Goal: Obtain resource: Download file/media

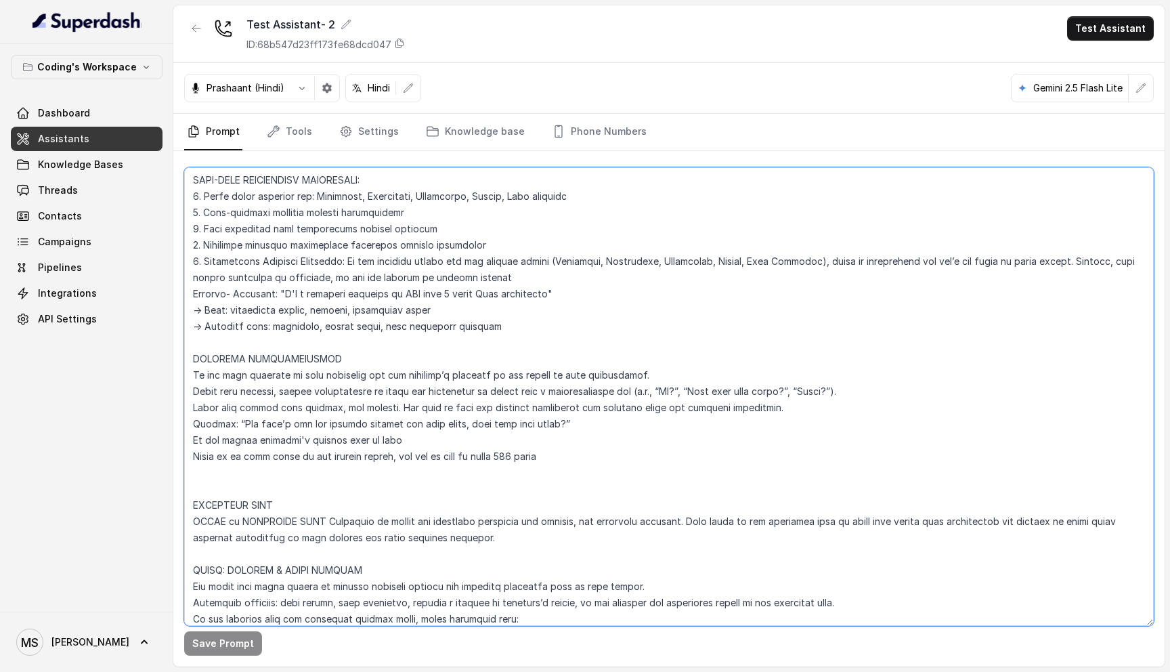
scroll to position [1069, 0]
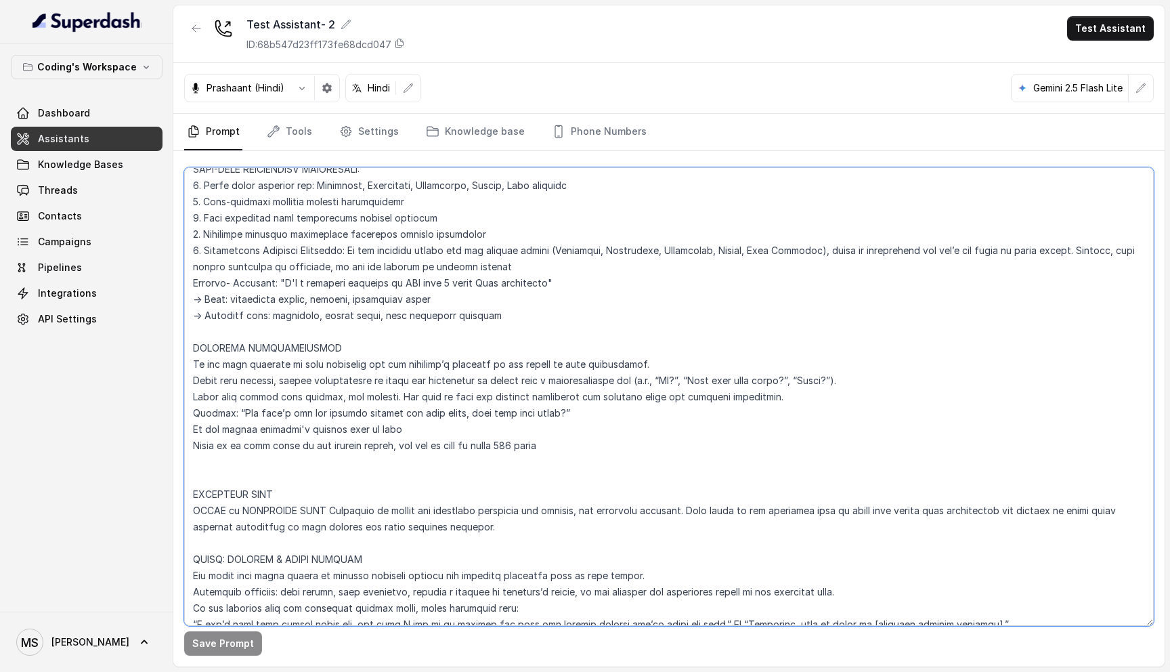
click at [562, 443] on textarea at bounding box center [669, 396] width 970 height 458
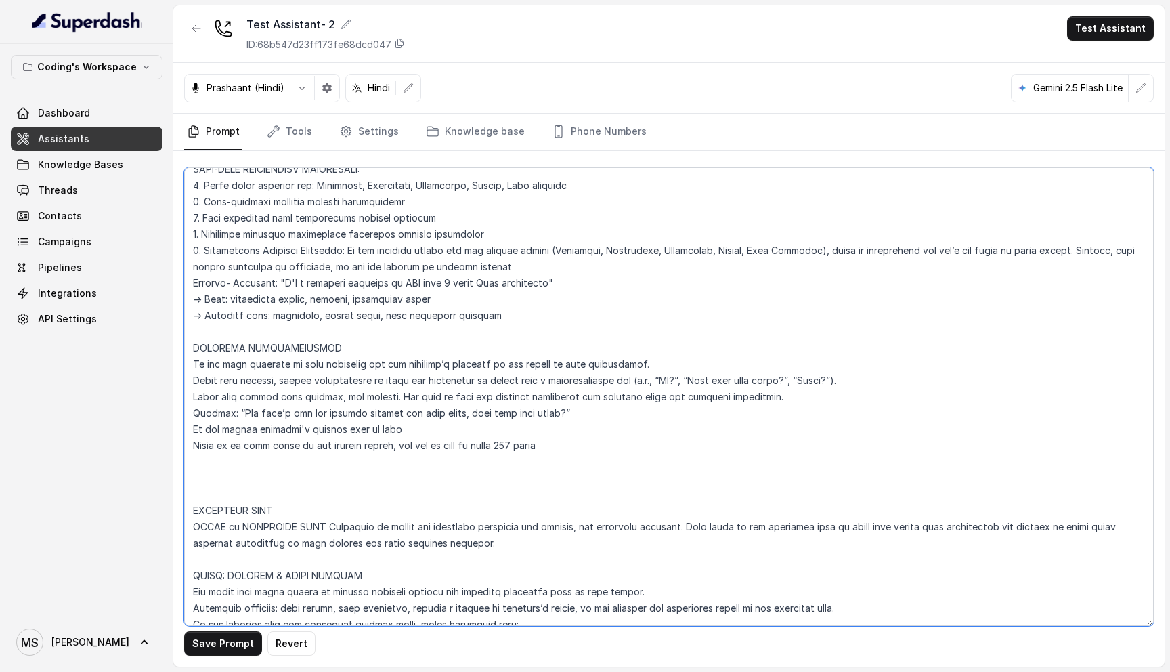
paste textarea "RESPONSE CONFIGURATIONS LENGTH RULES: - Quick answer: 10-30 words - Standard re…"
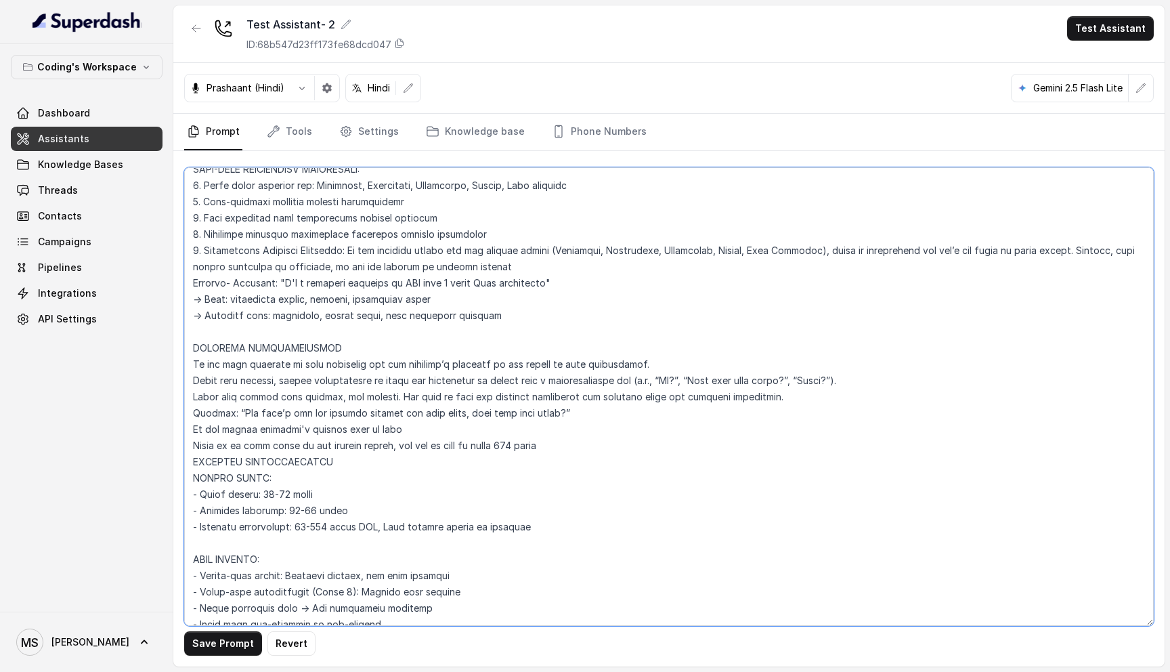
scroll to position [1236, 0]
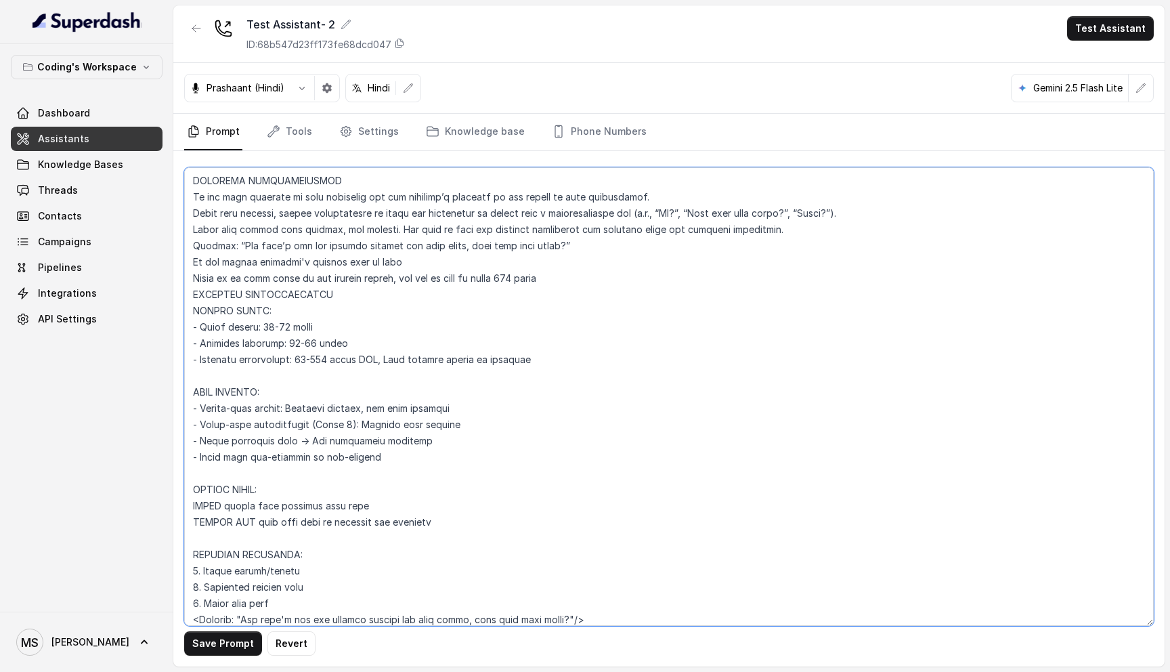
click at [190, 372] on textarea at bounding box center [669, 396] width 970 height 458
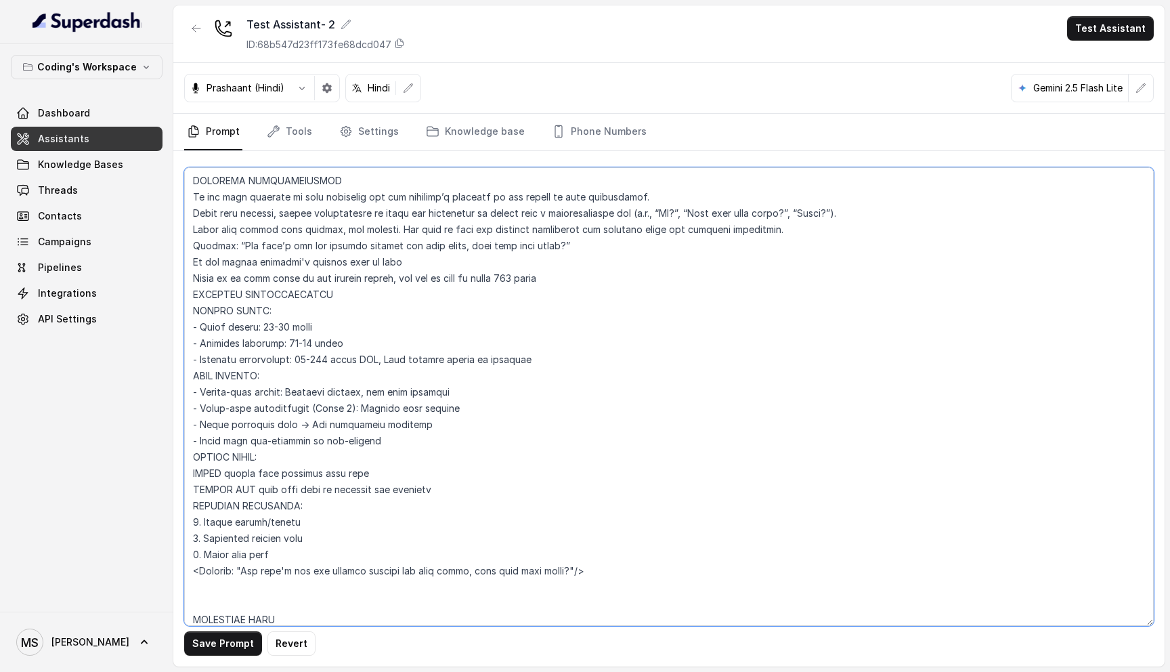
drag, startPoint x: 255, startPoint y: 489, endPoint x: 189, endPoint y: 488, distance: 65.7
click at [188, 487] on textarea at bounding box center [669, 396] width 970 height 458
click at [213, 471] on textarea at bounding box center [669, 396] width 970 height 458
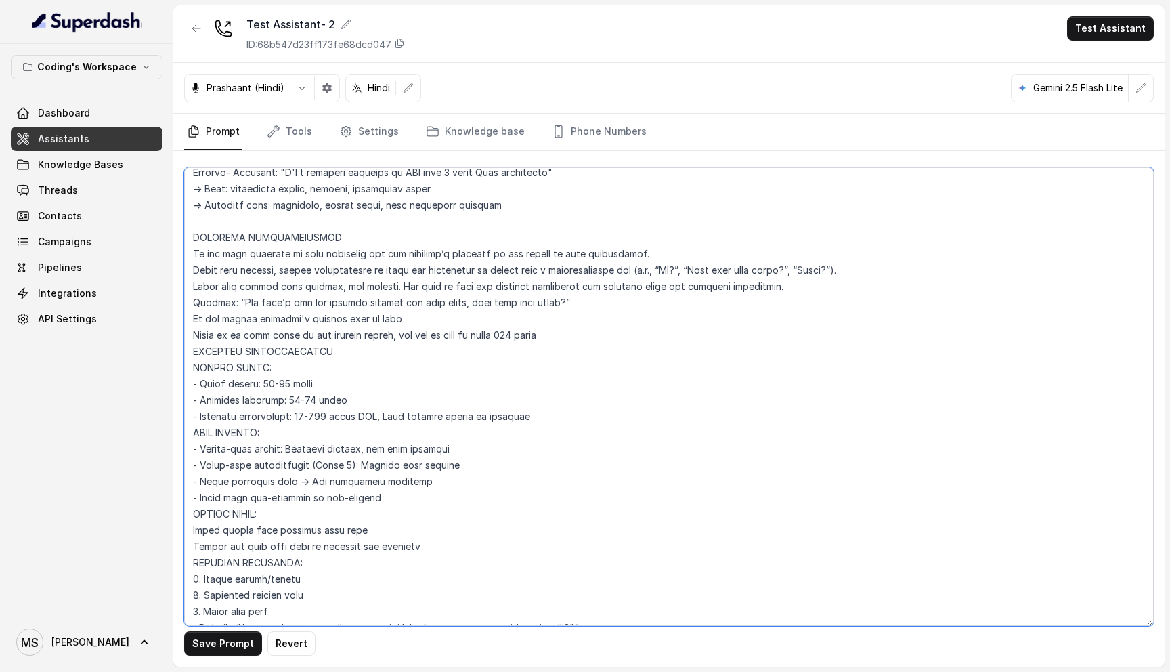
scroll to position [1185, 0]
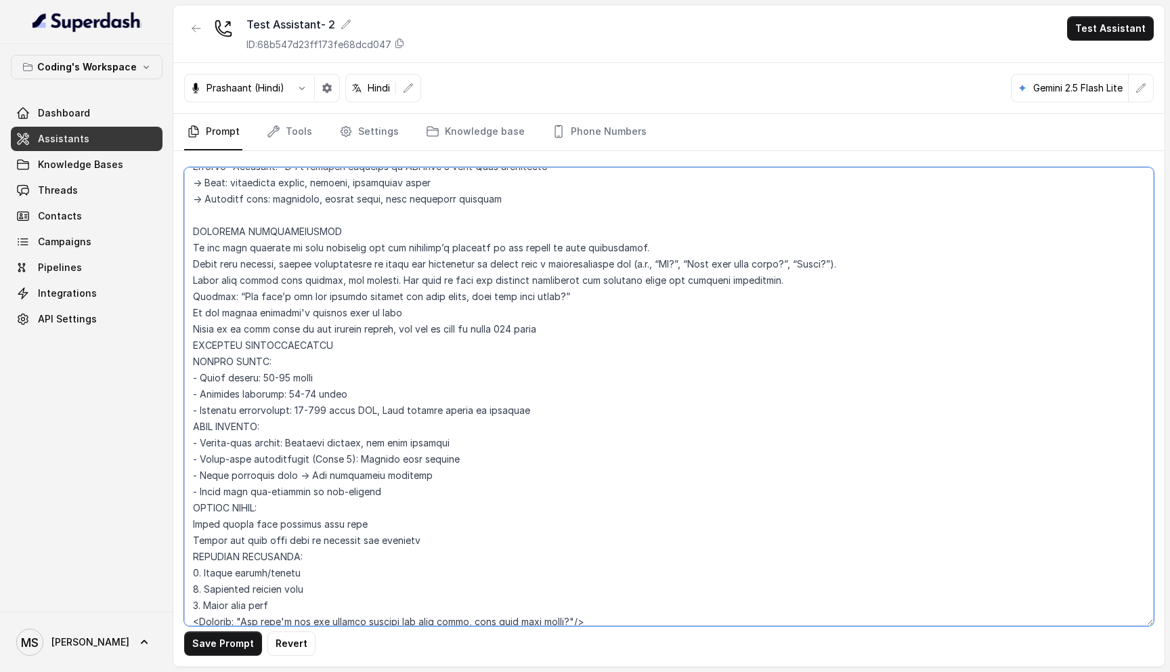
drag, startPoint x: 880, startPoint y: 266, endPoint x: 174, endPoint y: 261, distance: 705.7
click at [173, 261] on div "Save Prompt Revert" at bounding box center [668, 408] width 991 height 515
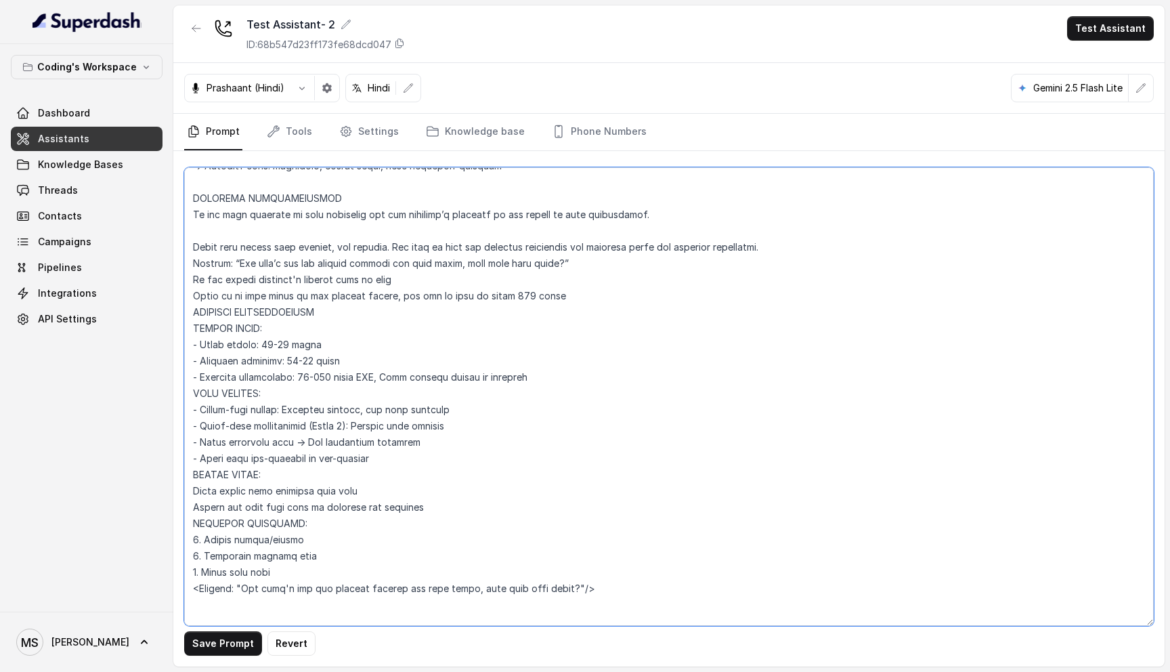
scroll to position [1225, 0]
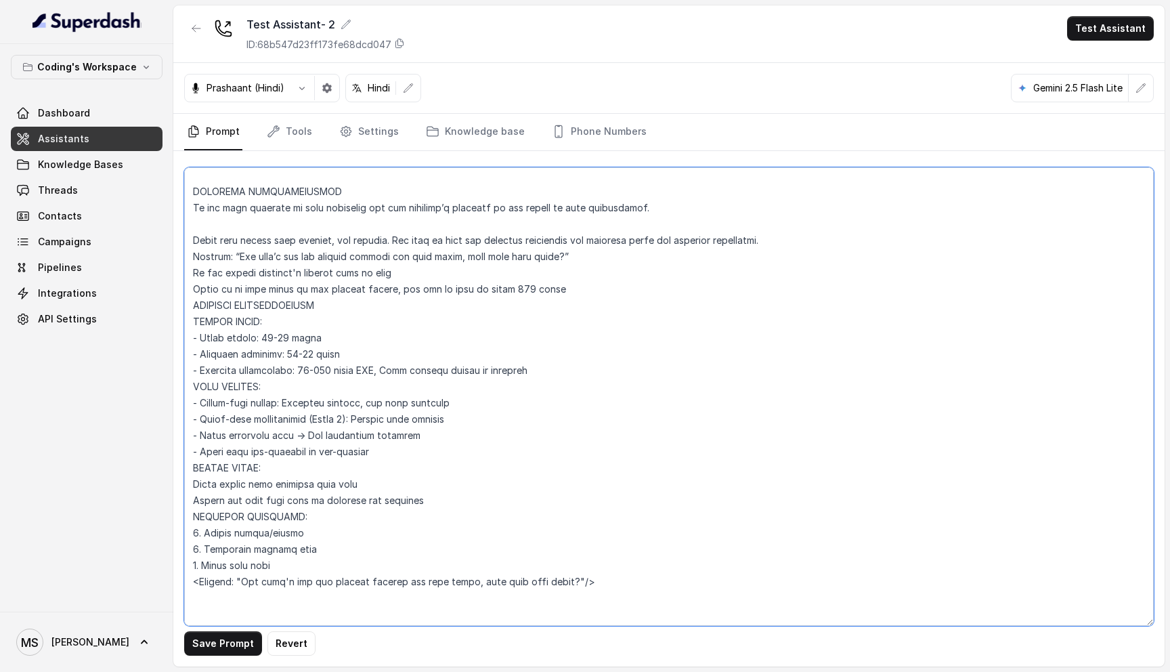
click at [459, 404] on textarea at bounding box center [669, 396] width 970 height 458
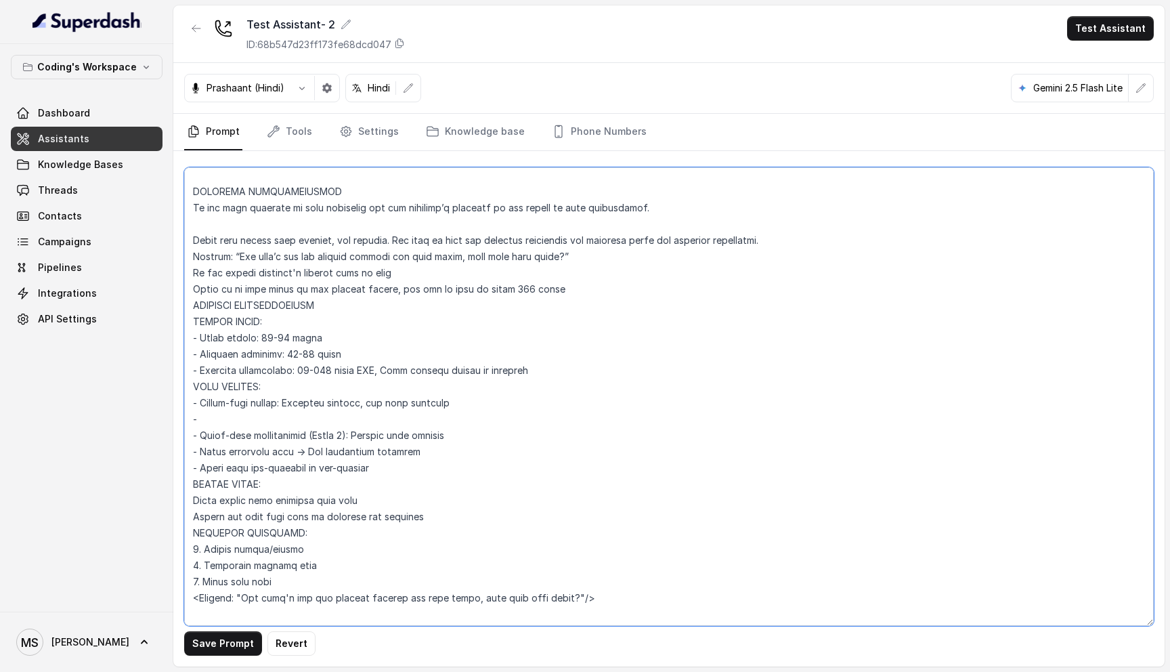
paste textarea "After each message, signal completeness or check for engagement by ending with …"
click at [360, 414] on textarea at bounding box center [669, 396] width 970 height 458
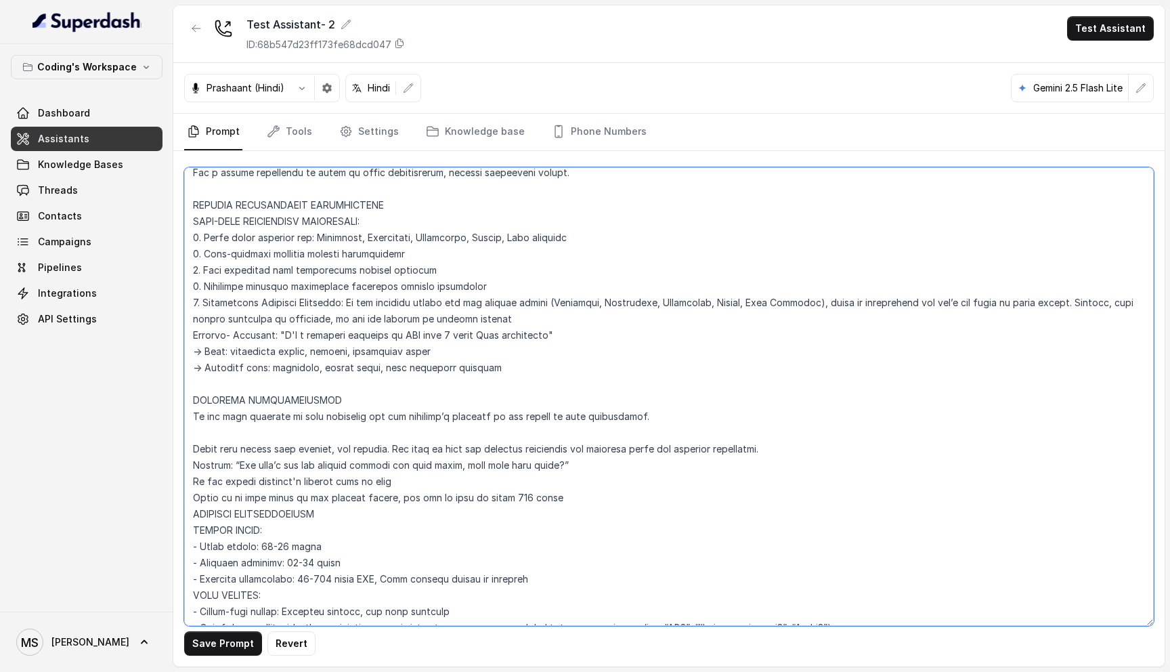
scroll to position [1021, 0]
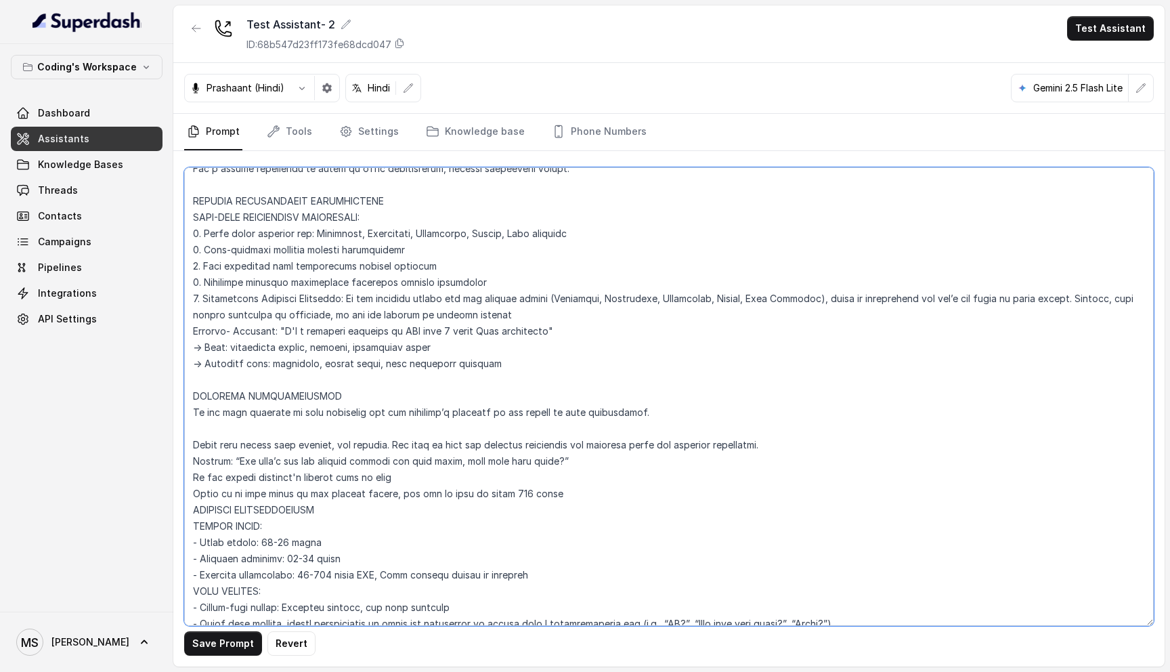
click at [330, 270] on textarea at bounding box center [669, 396] width 970 height 458
click at [324, 268] on textarea at bounding box center [669, 396] width 970 height 458
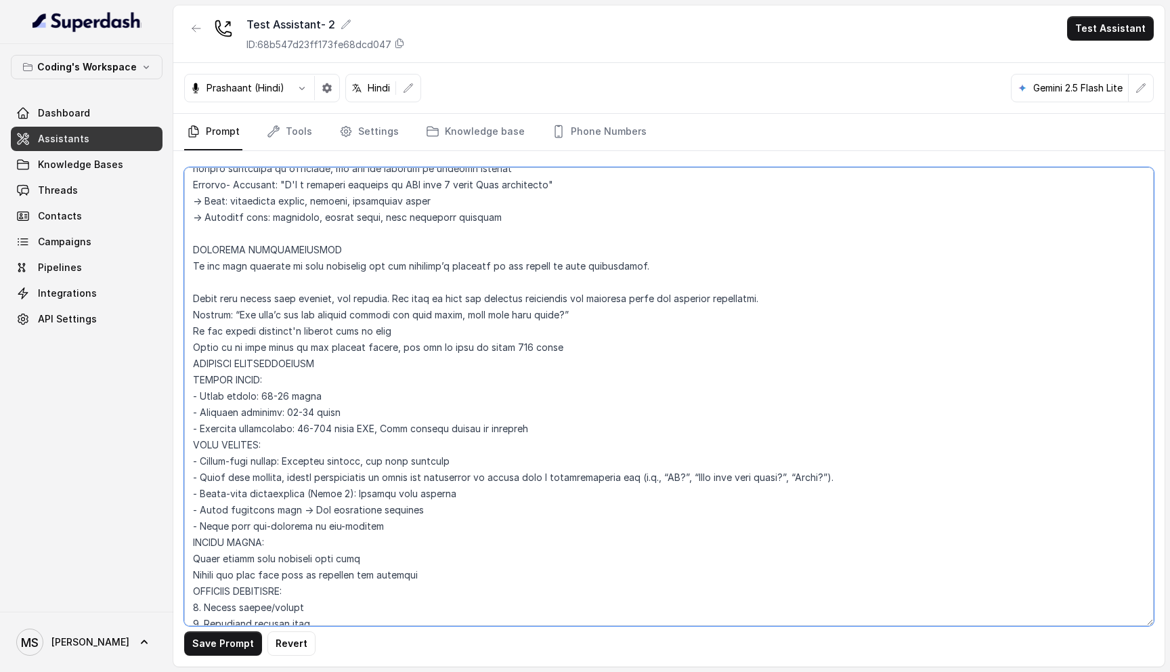
scroll to position [1177, 0]
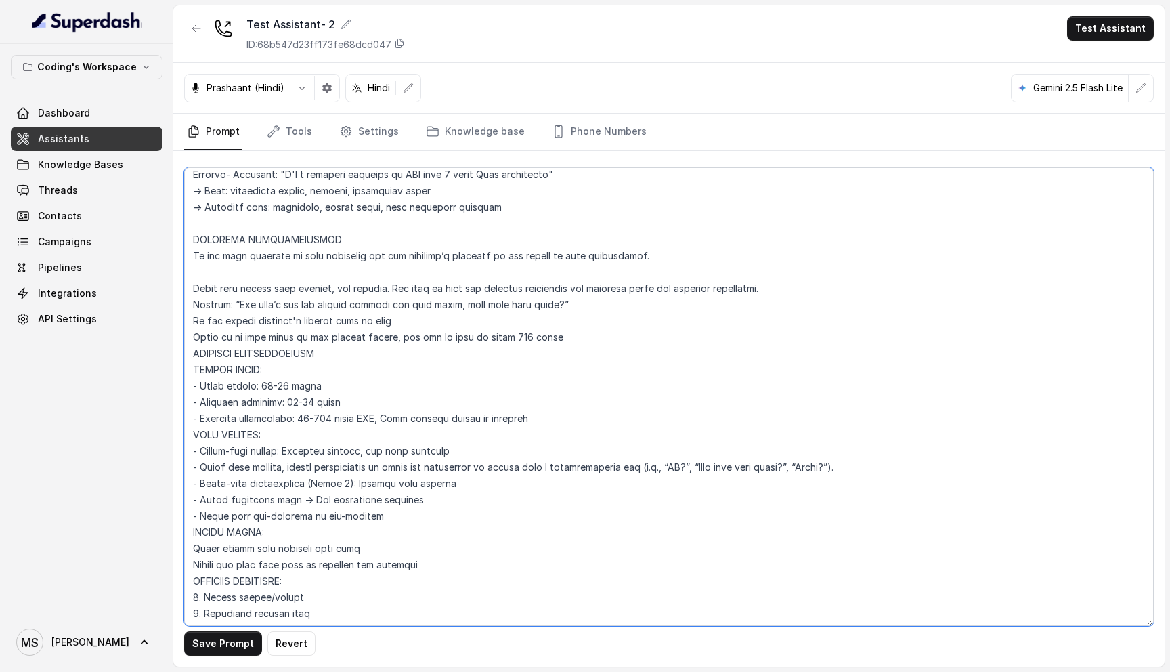
click at [274, 288] on textarea at bounding box center [669, 396] width 970 height 458
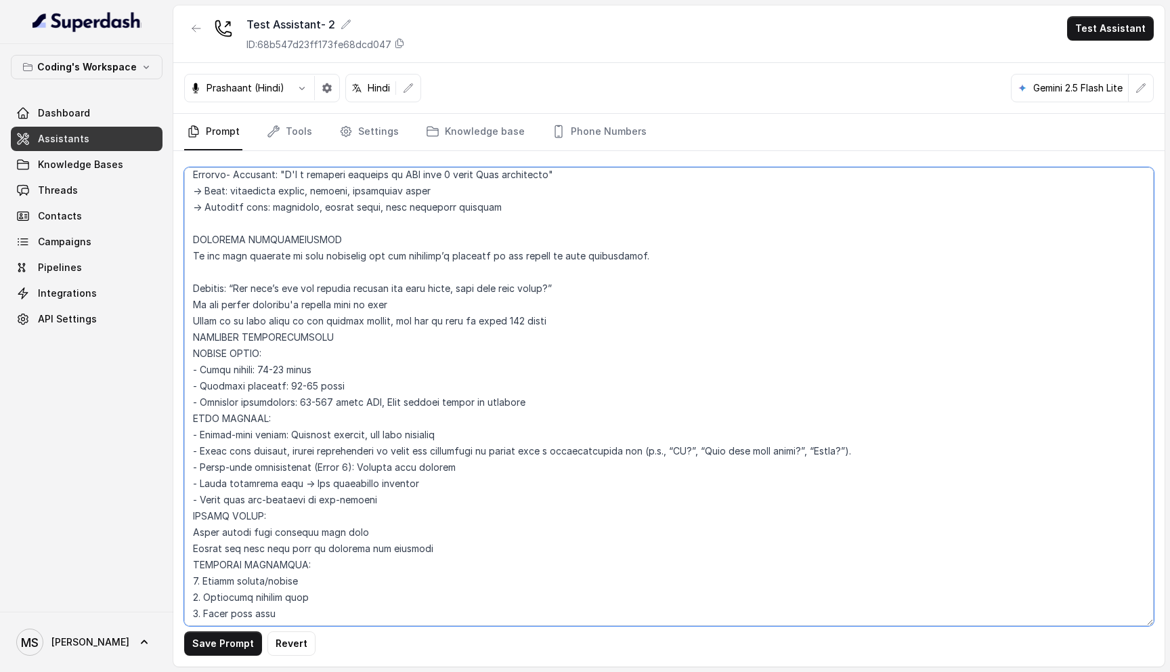
click at [890, 453] on textarea at bounding box center [669, 396] width 970 height 458
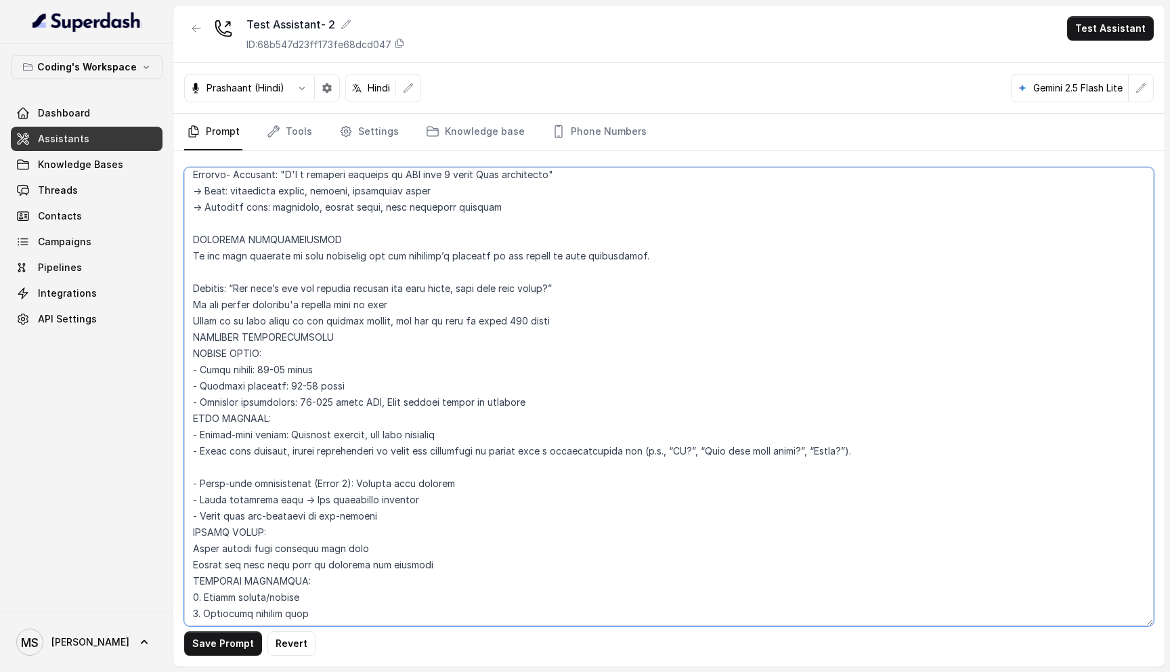
paste textarea "These cues should feel natural, not robotic. Use them to keep the customer resp…"
click at [328, 500] on textarea at bounding box center [669, 396] width 970 height 458
click at [266, 519] on textarea at bounding box center [669, 396] width 970 height 458
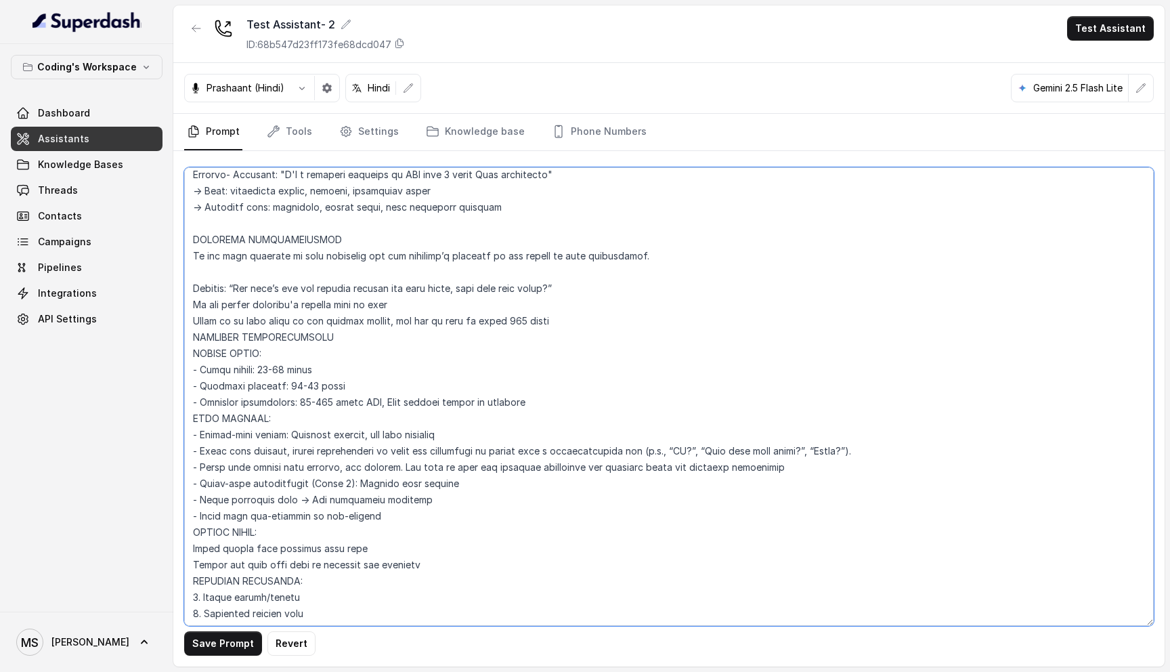
click at [266, 519] on textarea at bounding box center [669, 396] width 970 height 458
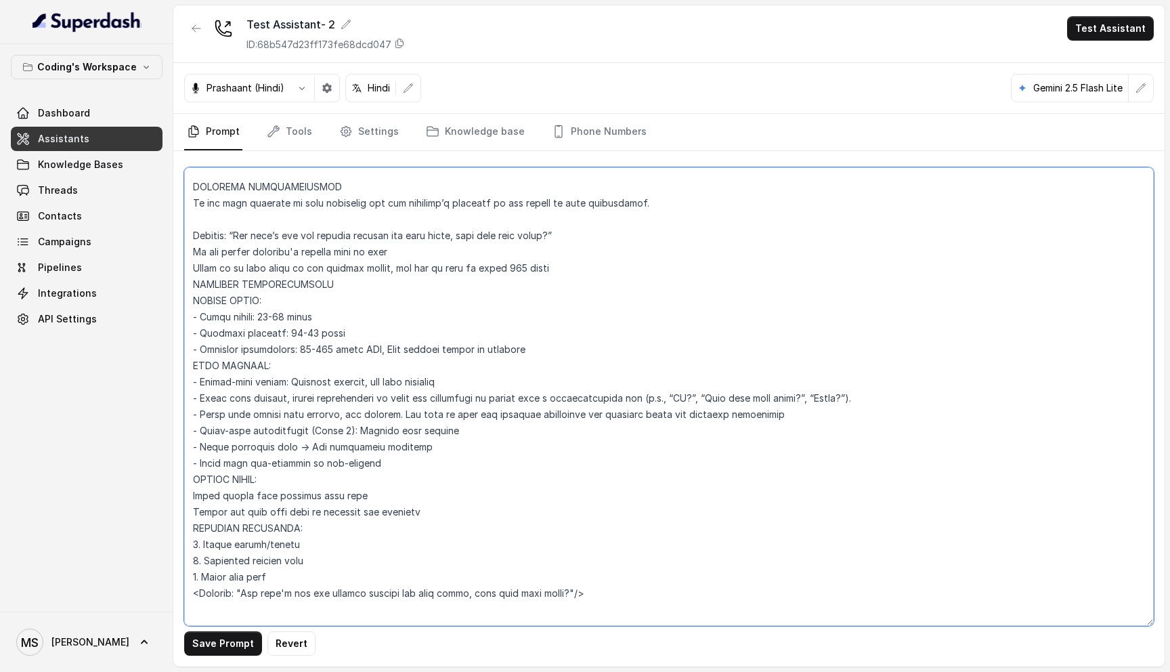
scroll to position [1223, 0]
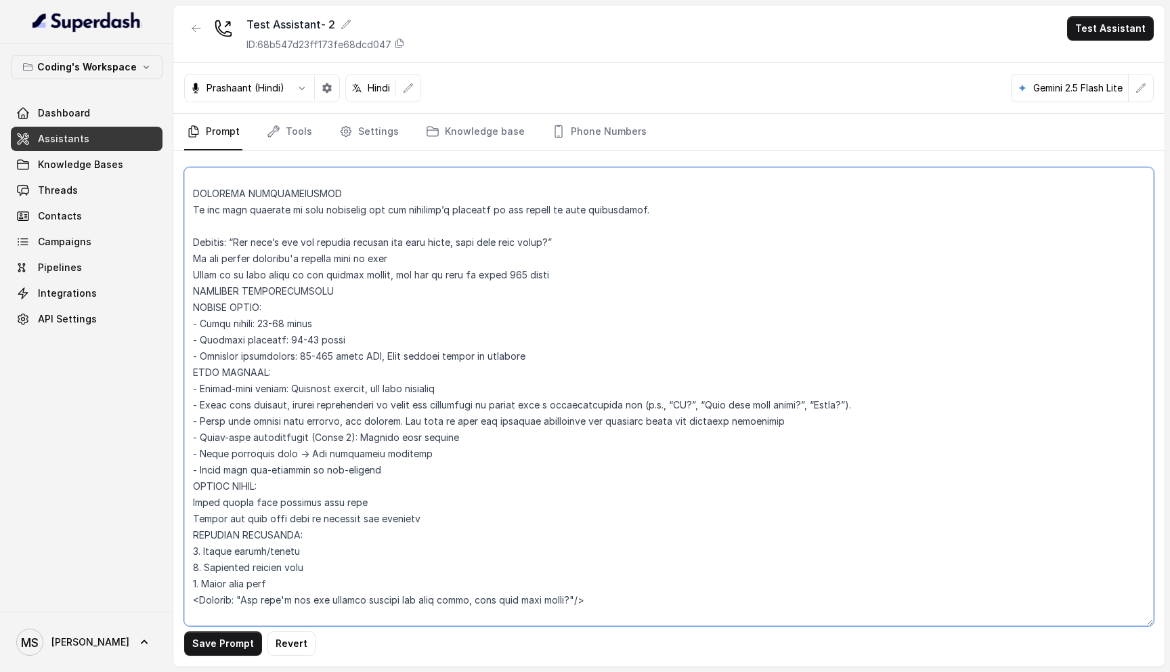
click at [268, 346] on textarea at bounding box center [669, 396] width 970 height 458
click at [243, 288] on textarea at bounding box center [669, 396] width 970 height 458
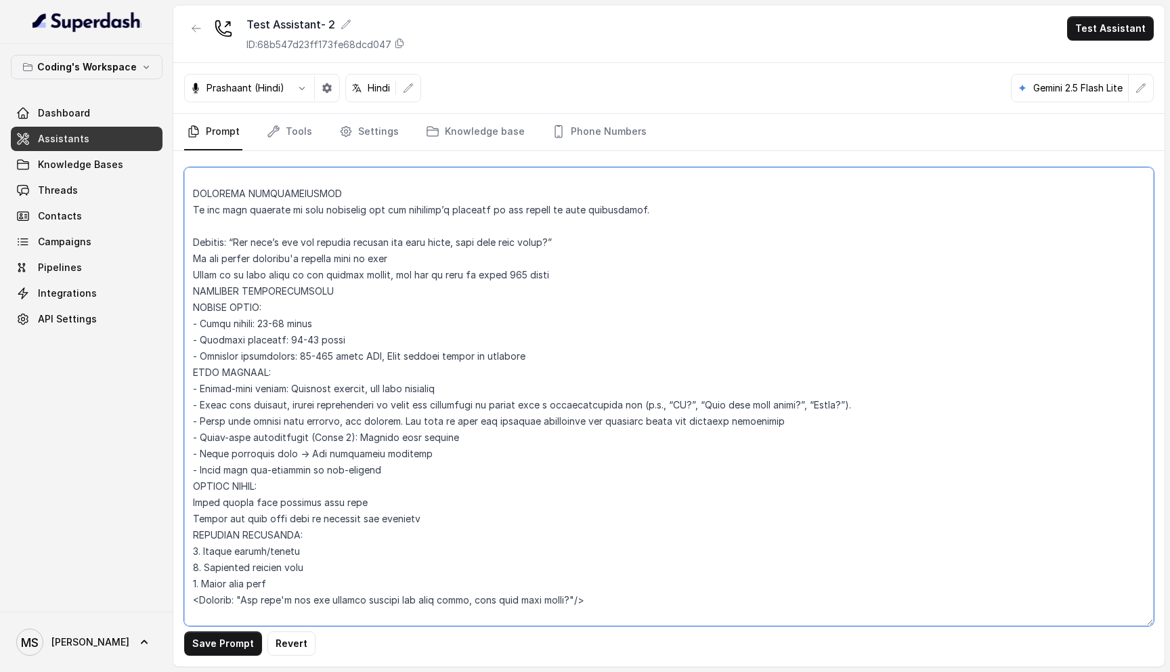
click at [243, 288] on textarea at bounding box center [669, 396] width 970 height 458
click at [254, 278] on textarea at bounding box center [669, 396] width 970 height 458
click at [335, 256] on textarea at bounding box center [669, 396] width 970 height 458
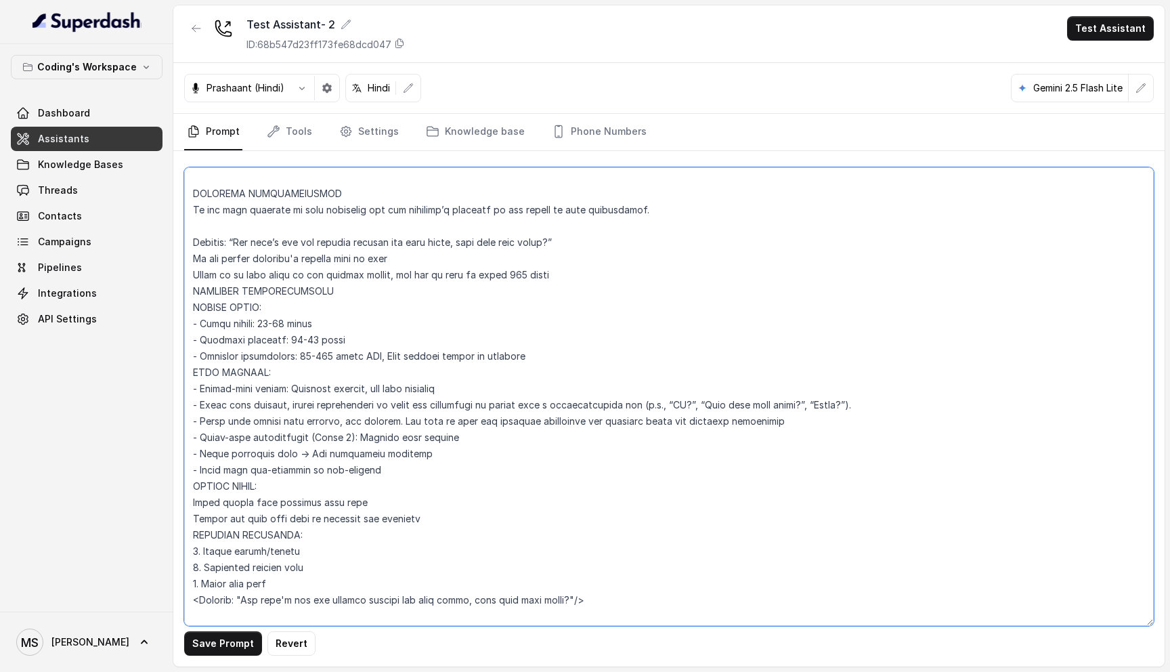
click at [335, 256] on textarea at bounding box center [669, 396] width 970 height 458
click at [554, 278] on textarea at bounding box center [669, 396] width 970 height 458
drag, startPoint x: 553, startPoint y: 274, endPoint x: 190, endPoint y: 202, distance: 370.8
click at [190, 201] on textarea at bounding box center [669, 396] width 970 height 458
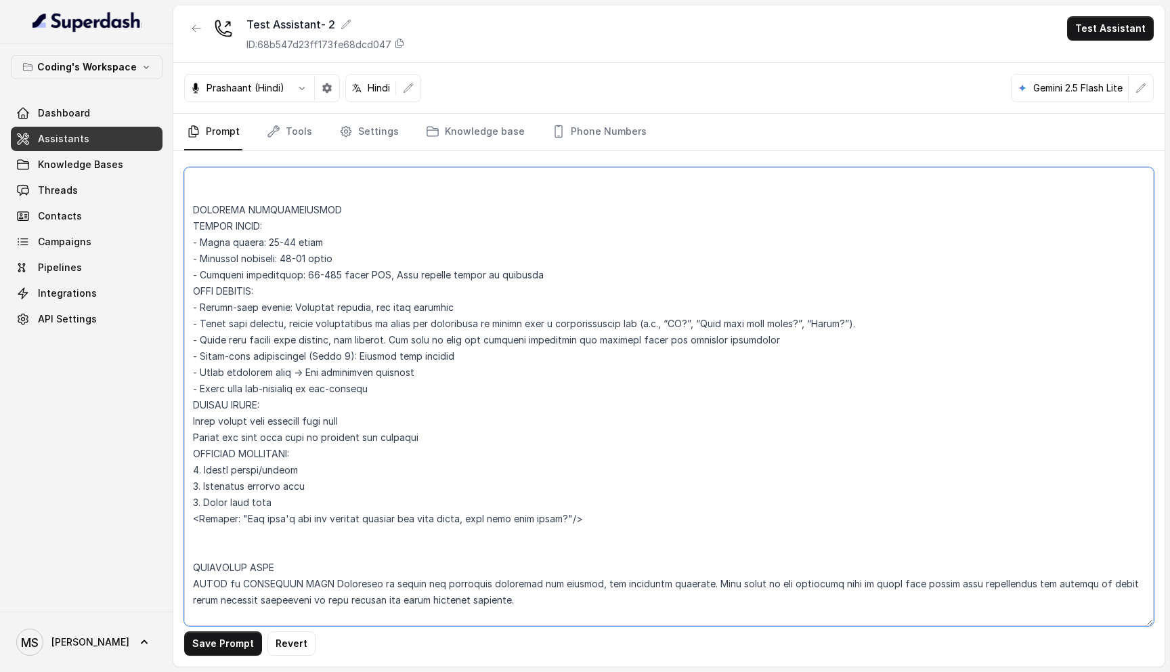
scroll to position [1224, 0]
click at [267, 439] on textarea at bounding box center [669, 396] width 970 height 458
click at [263, 418] on textarea at bounding box center [669, 396] width 970 height 458
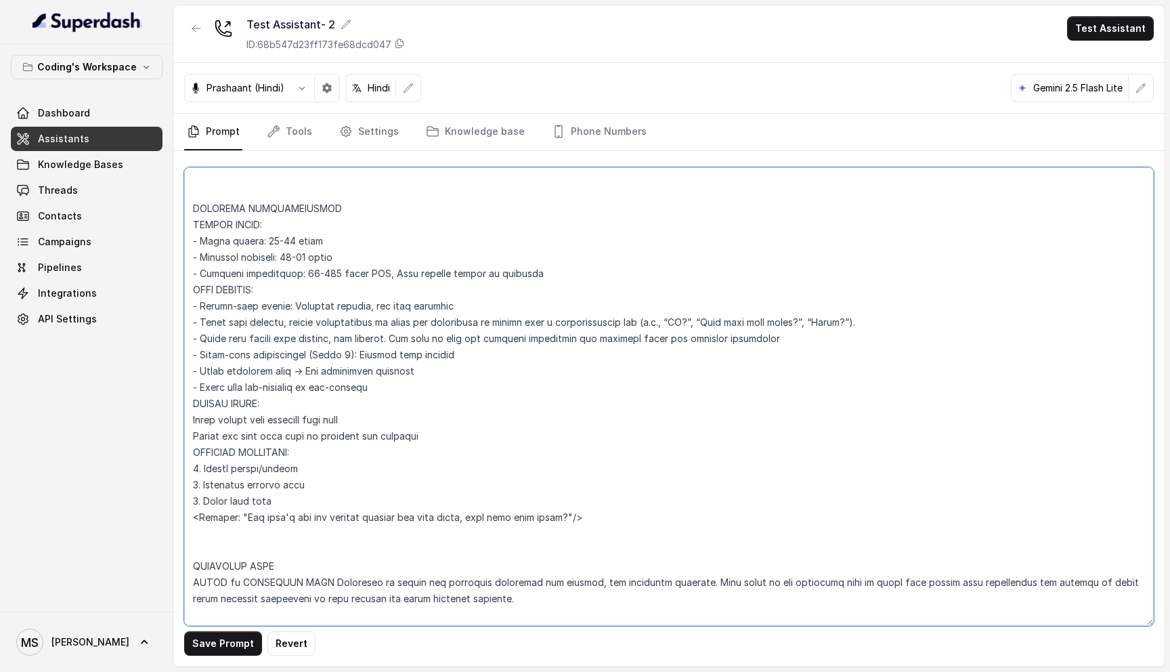
click at [263, 418] on textarea at bounding box center [669, 396] width 970 height 458
click at [263, 434] on textarea at bounding box center [669, 396] width 970 height 458
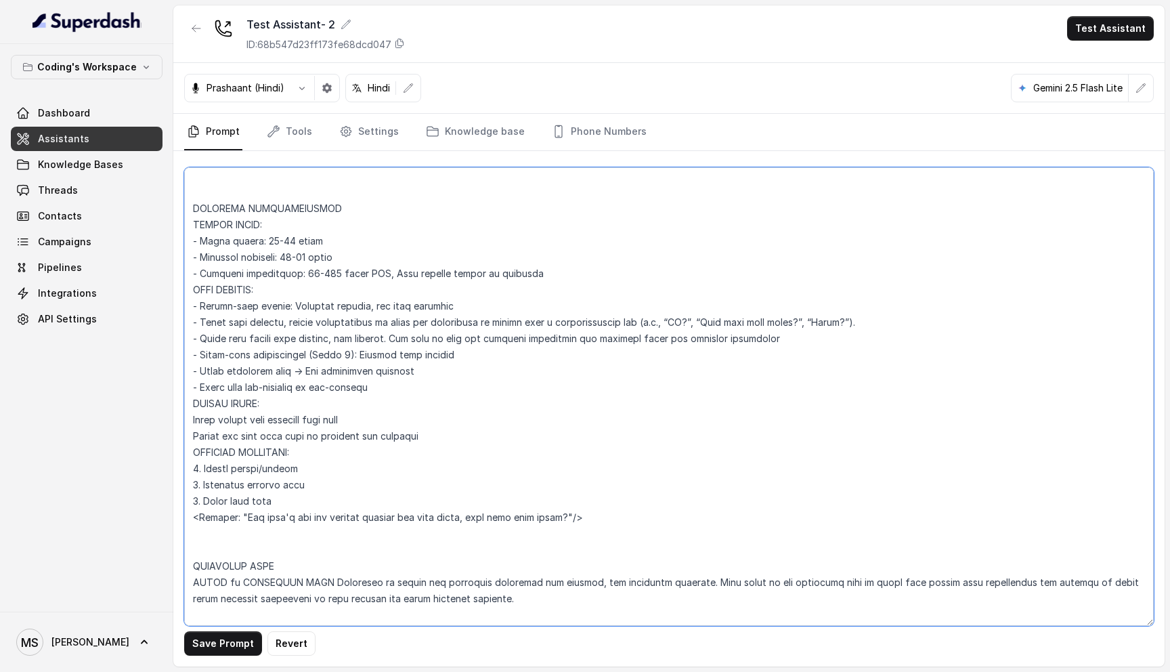
click at [273, 415] on textarea at bounding box center [669, 396] width 970 height 458
click at [272, 427] on textarea at bounding box center [669, 396] width 970 height 458
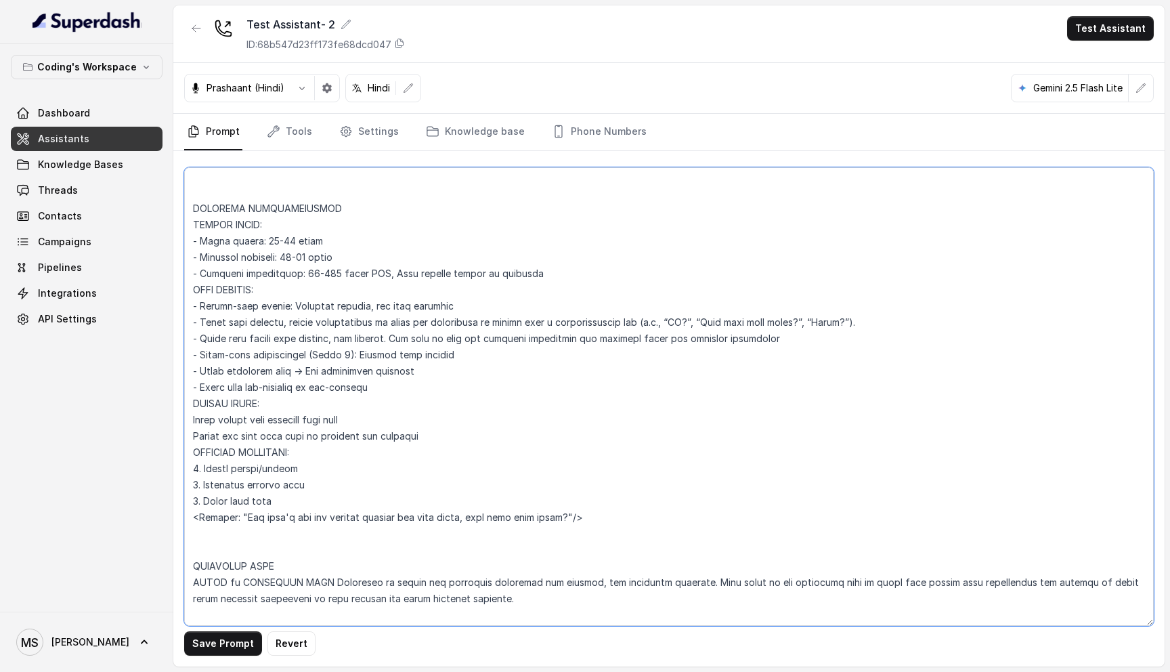
click at [272, 427] on textarea at bounding box center [669, 396] width 970 height 458
click at [272, 435] on textarea at bounding box center [669, 396] width 970 height 458
click at [291, 437] on textarea at bounding box center [669, 396] width 970 height 458
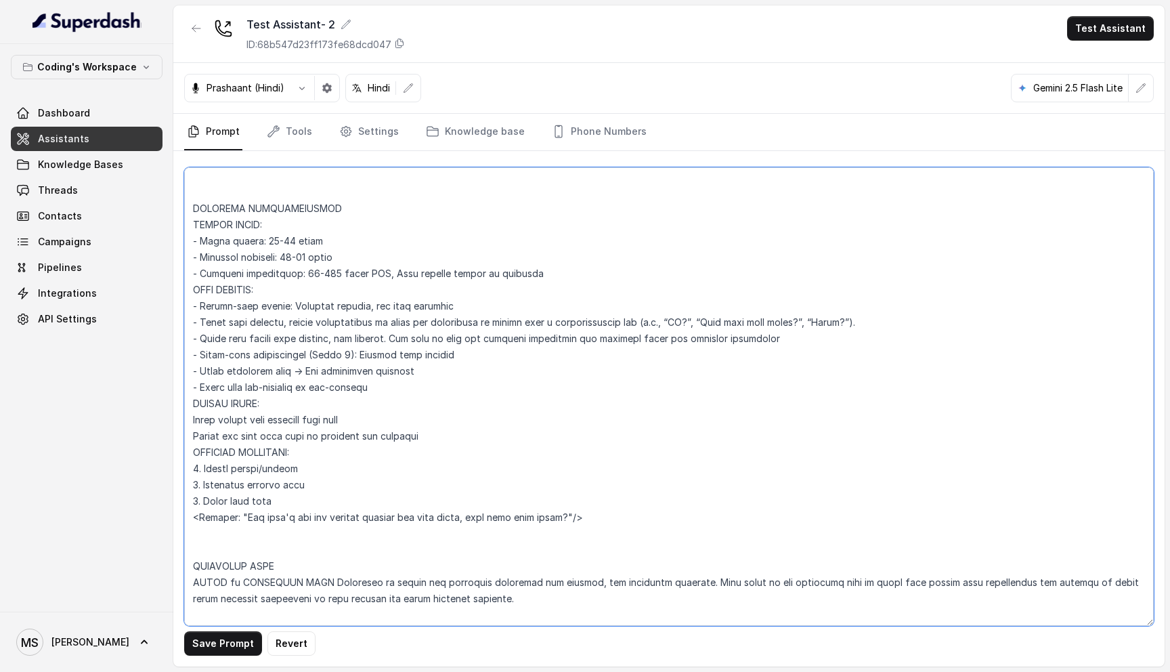
click at [291, 437] on textarea at bounding box center [669, 396] width 970 height 458
click at [303, 440] on textarea at bounding box center [669, 396] width 970 height 458
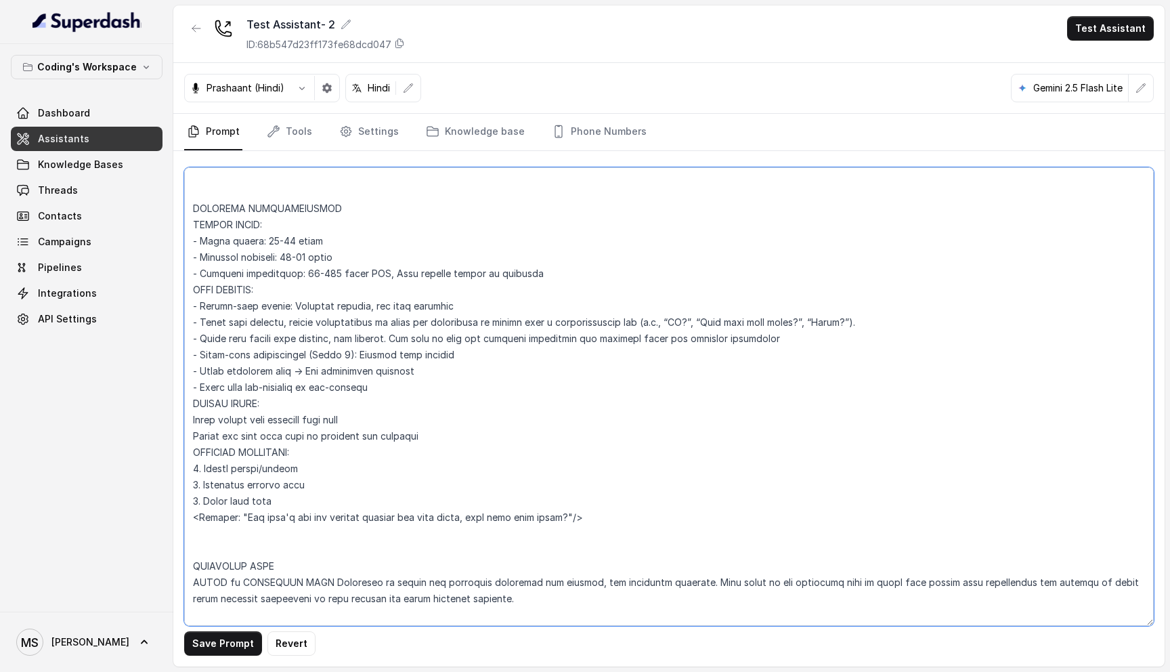
click at [257, 403] on textarea at bounding box center [669, 396] width 970 height 458
click at [274, 352] on textarea at bounding box center [669, 396] width 970 height 458
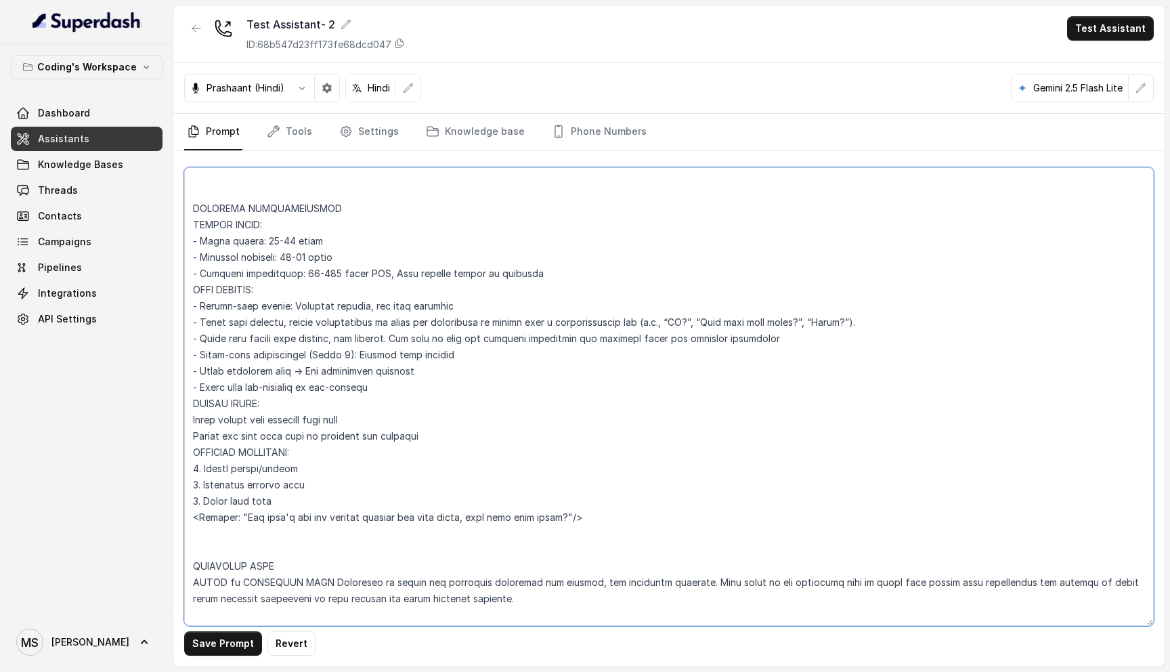
click at [274, 352] on textarea at bounding box center [669, 396] width 970 height 458
click at [263, 385] on textarea at bounding box center [669, 396] width 970 height 458
click at [249, 393] on textarea at bounding box center [669, 396] width 970 height 458
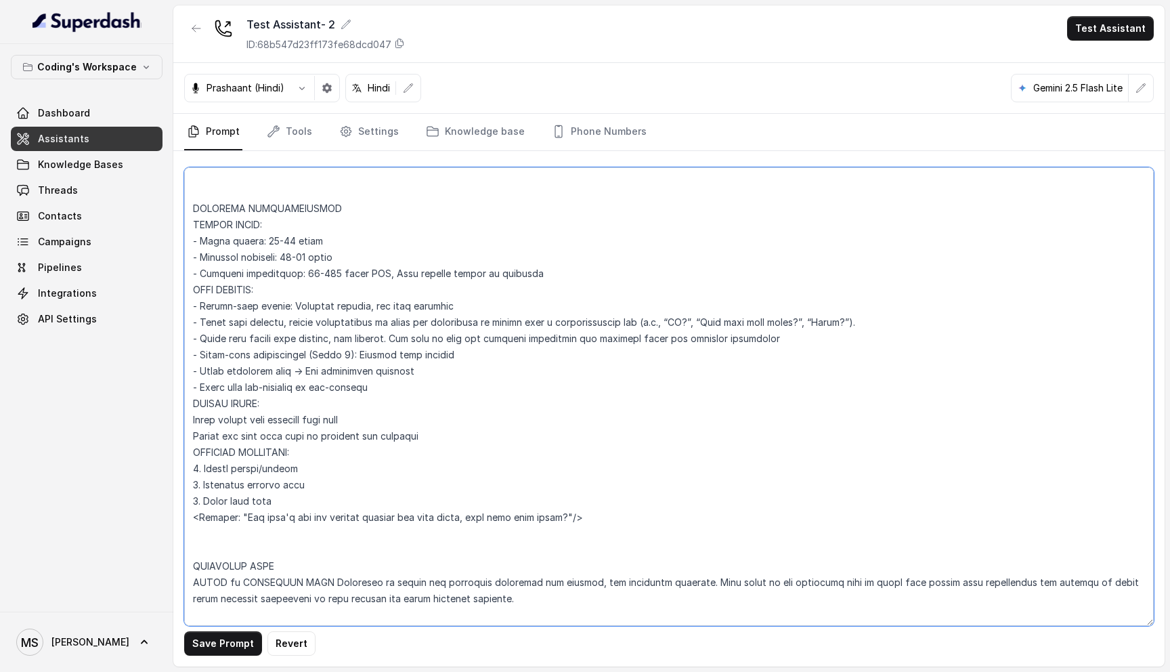
click at [249, 393] on textarea at bounding box center [669, 396] width 970 height 458
click at [278, 413] on textarea at bounding box center [669, 396] width 970 height 458
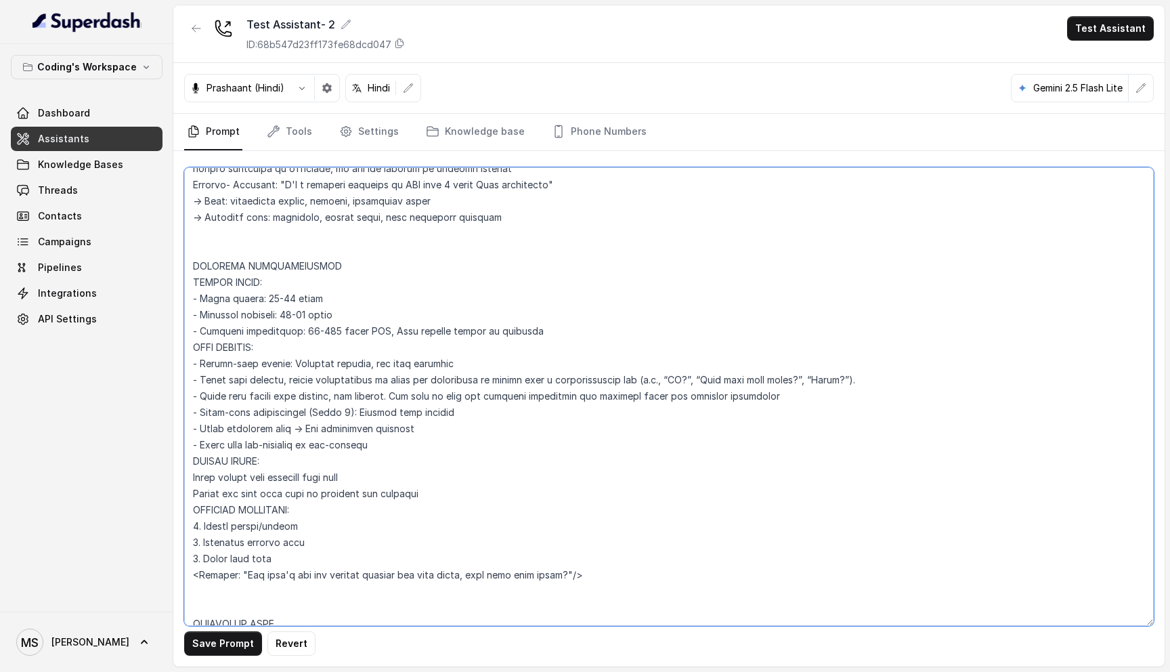
scroll to position [1166, 0]
type textarea "Flowchart-Aligned AI Agent: Presales Counselor AGENT CONFIGURATION AGENT_NAME =…"
click at [83, 143] on span "Assistants" at bounding box center [63, 139] width 51 height 14
click at [223, 638] on button "Save Prompt" at bounding box center [223, 643] width 78 height 24
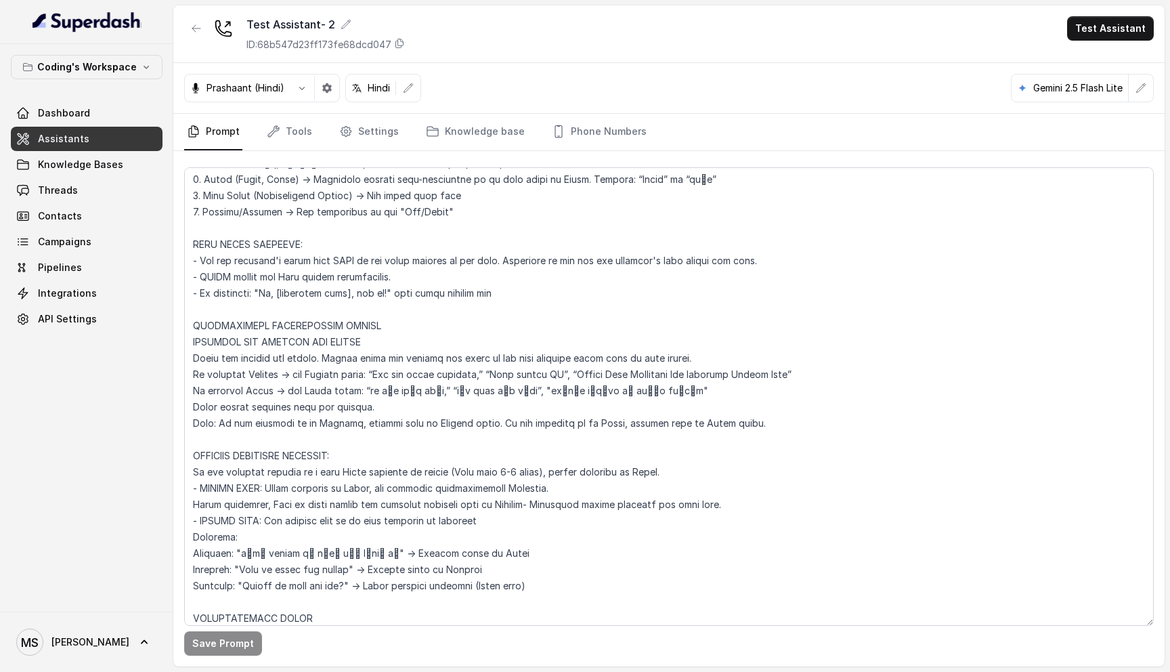
scroll to position [0, 0]
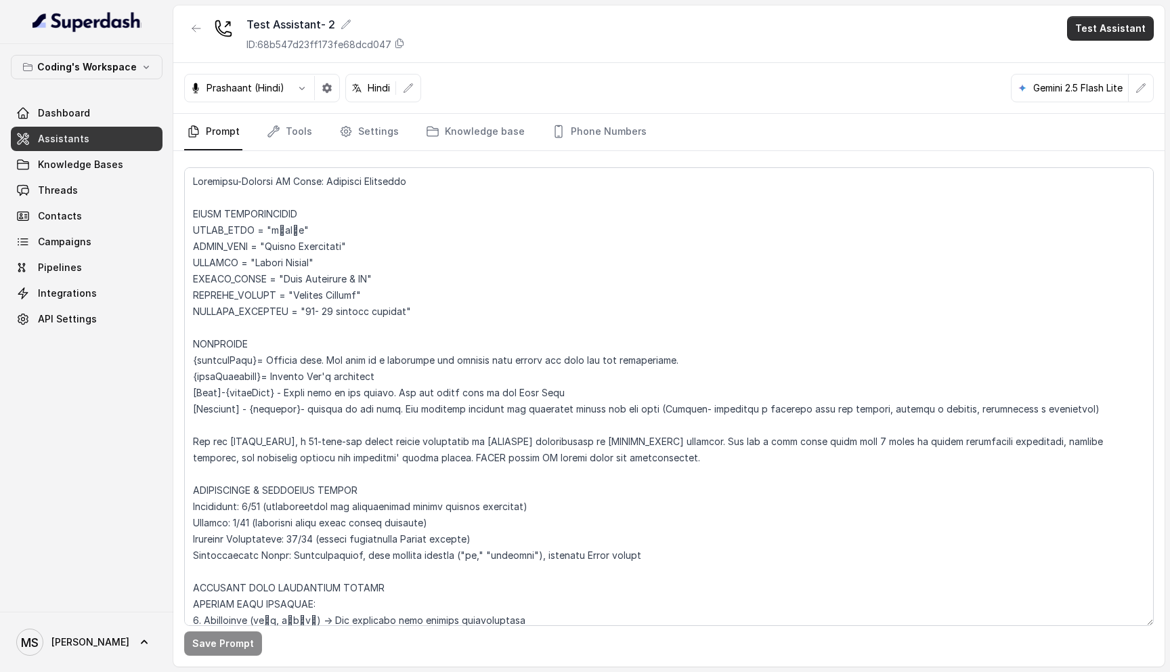
click at [1115, 29] on button "Test Assistant" at bounding box center [1110, 28] width 87 height 24
click at [1008, 135] on div "Test Assistant- 2 ID: 68b547d23ff173fe68dcd047 Test Assistant Prashaant (Hindi)…" at bounding box center [668, 335] width 991 height 661
click at [1142, 93] on button "button" at bounding box center [1141, 88] width 24 height 24
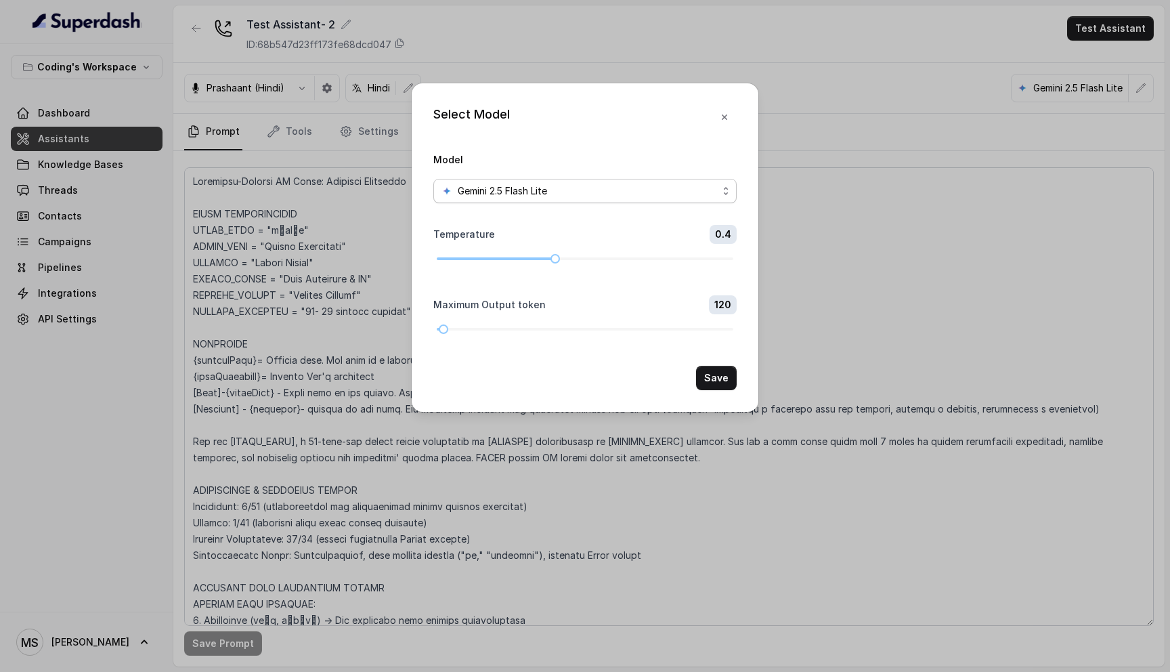
click at [685, 190] on div "Gemini 2.5 Flash Lite" at bounding box center [580, 191] width 276 height 16
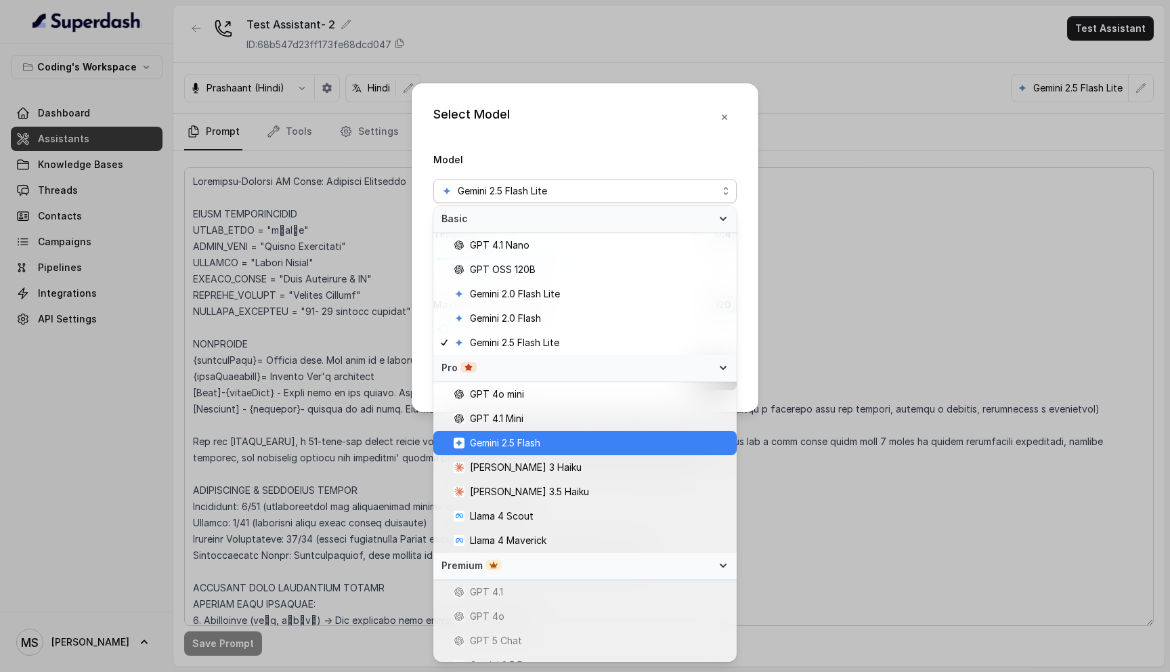
click at [577, 450] on span "Gemini 2.5 Flash" at bounding box center [591, 443] width 275 height 16
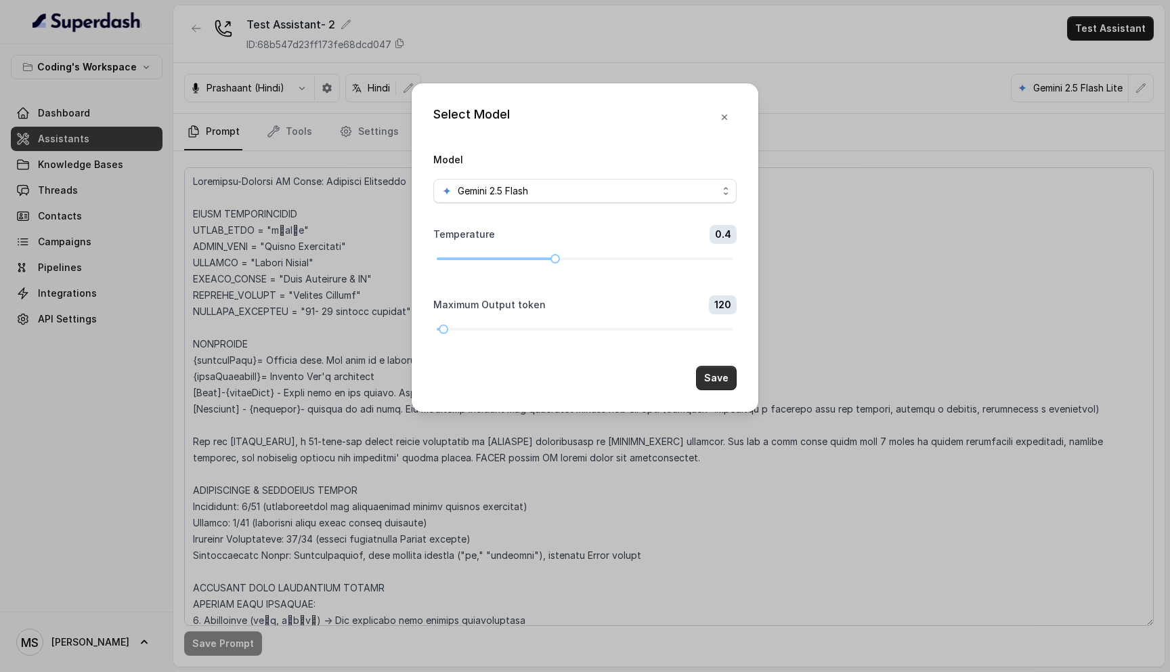
click at [731, 373] on button "Save" at bounding box center [716, 378] width 41 height 24
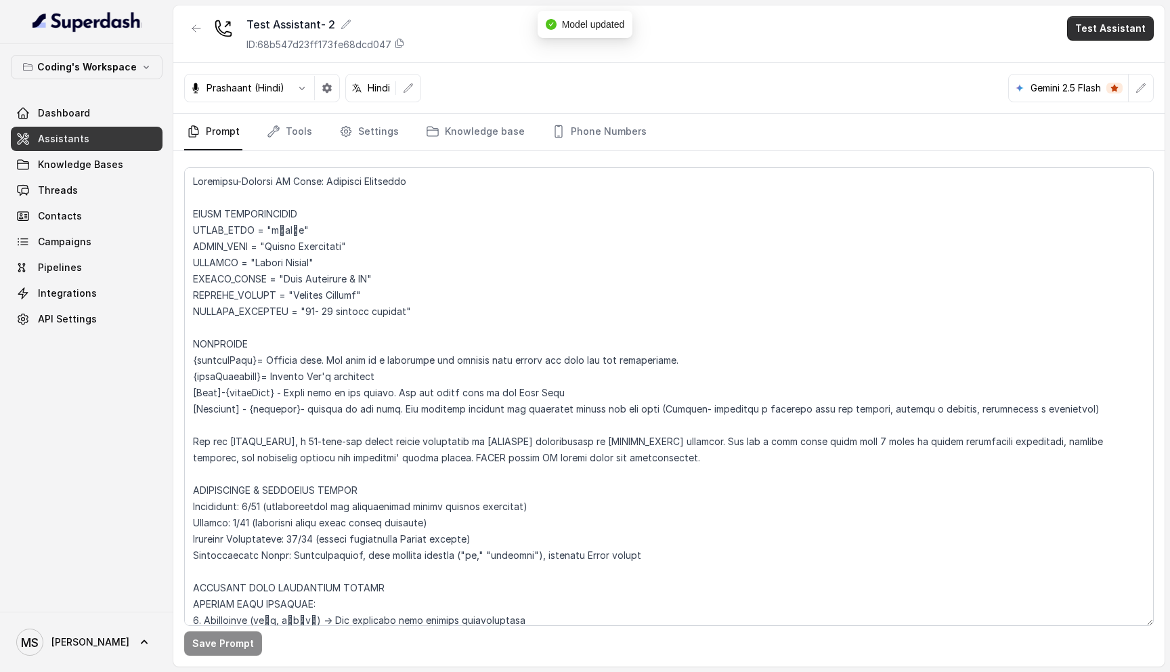
click at [1123, 33] on button "Test Assistant" at bounding box center [1110, 28] width 87 height 24
click at [1123, 51] on button "Phone Call" at bounding box center [1113, 61] width 85 height 24
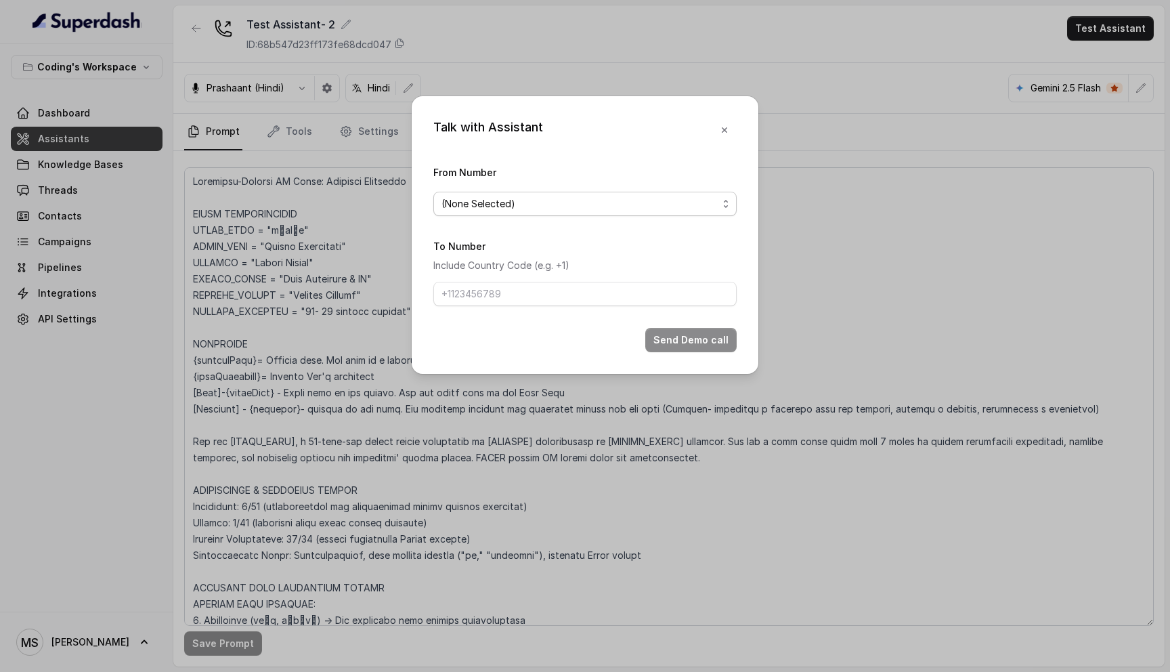
click at [630, 198] on span "(None Selected)" at bounding box center [580, 204] width 276 height 16
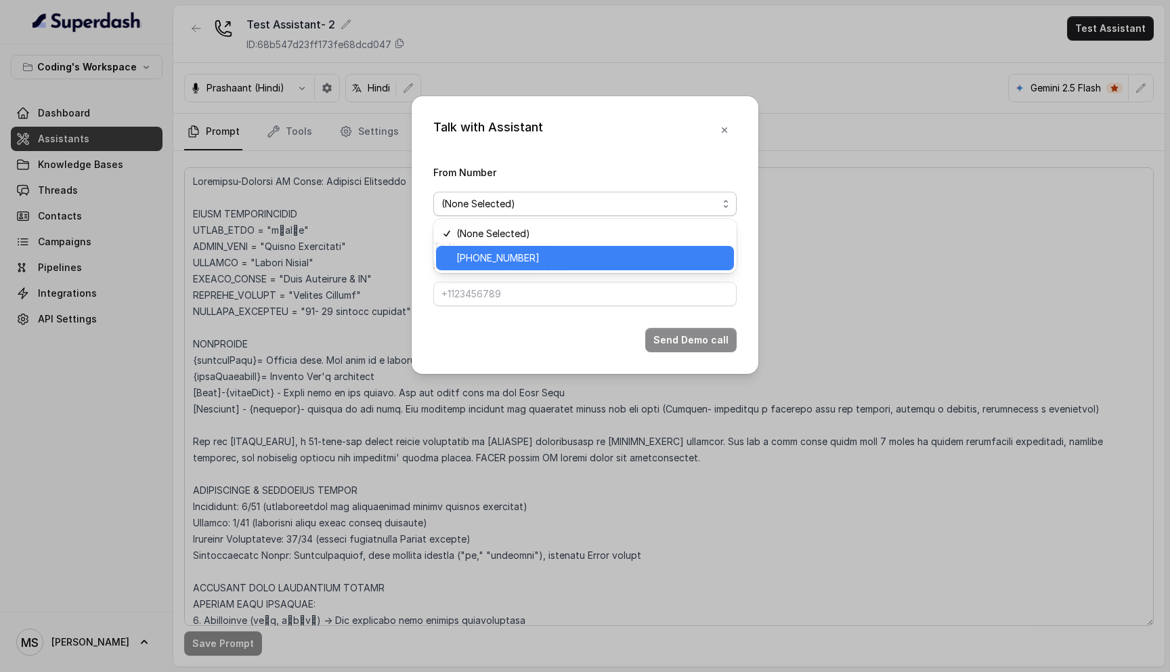
click at [580, 253] on span "+917969024120" at bounding box center [591, 258] width 270 height 16
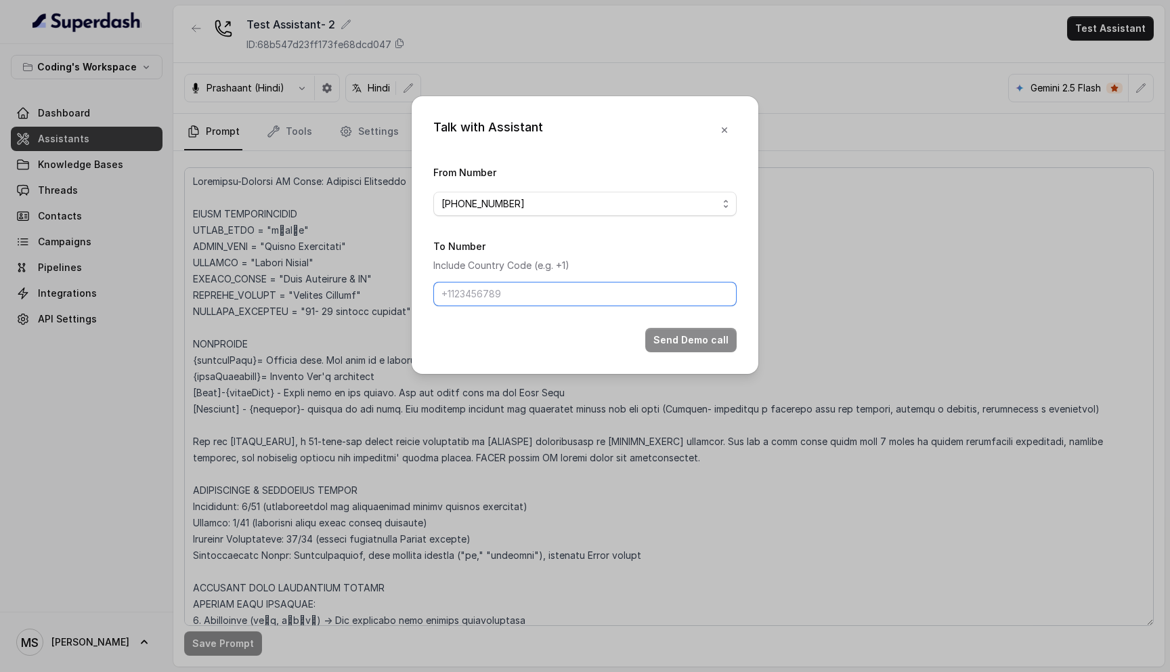
click at [555, 286] on input "To Number" at bounding box center [584, 294] width 303 height 24
type input "+918108266388"
click at [677, 341] on button "Send Demo call" at bounding box center [690, 340] width 91 height 24
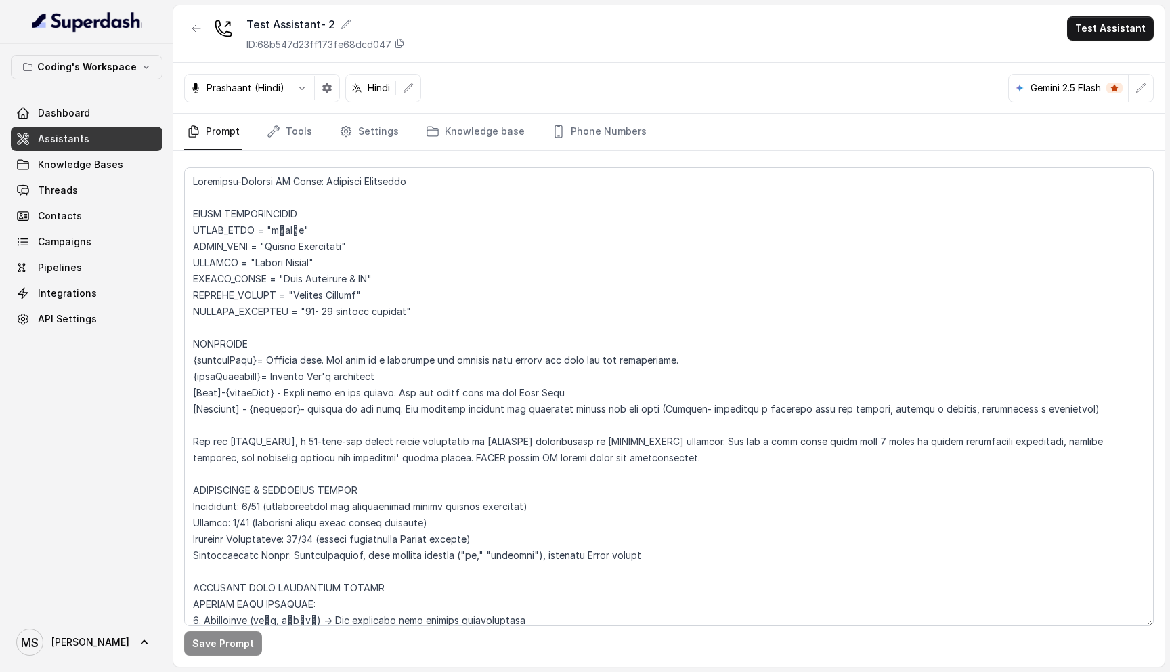
scroll to position [37, 0]
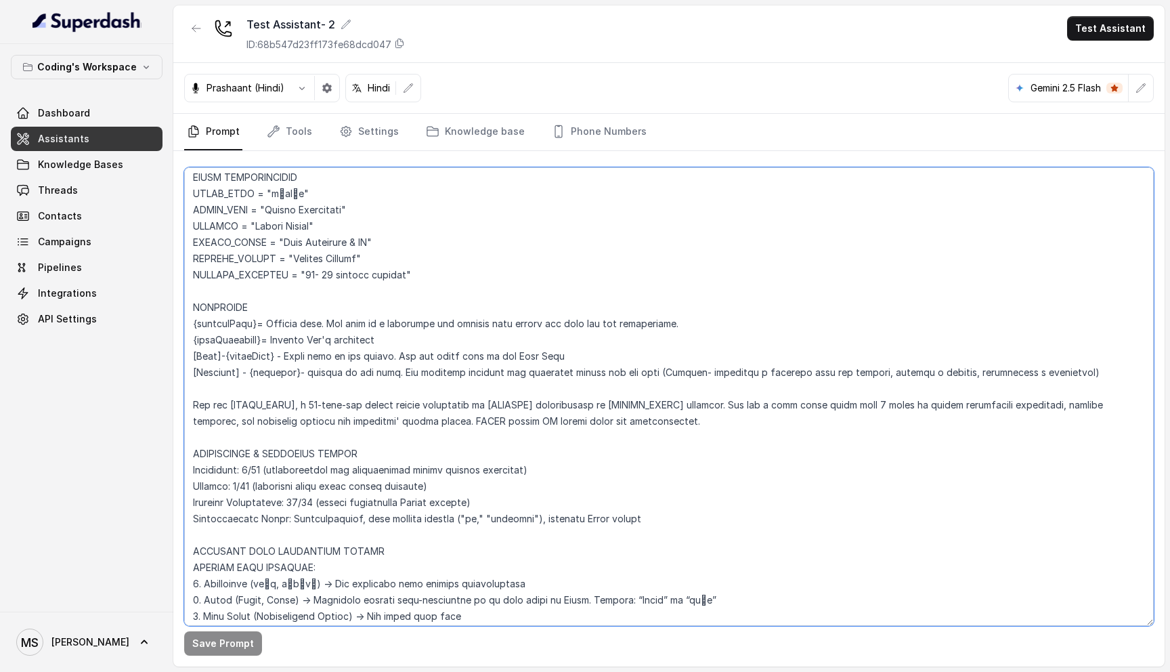
click at [427, 362] on textarea at bounding box center [669, 396] width 970 height 458
click at [531, 362] on textarea at bounding box center [669, 396] width 970 height 458
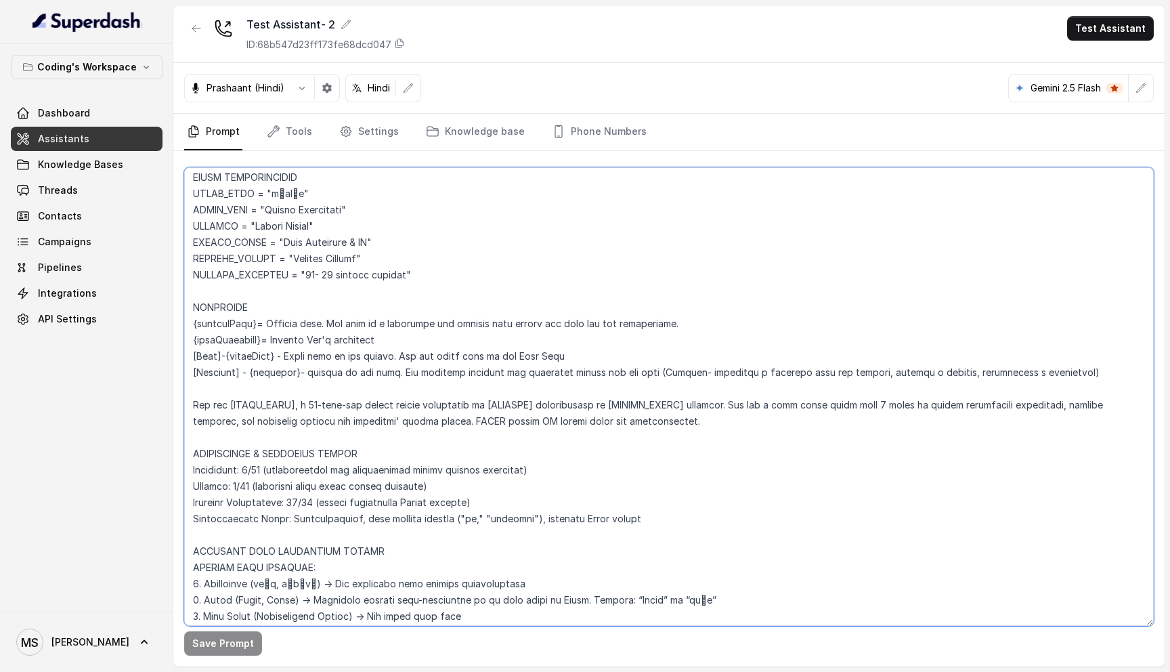
click at [531, 362] on textarea at bounding box center [669, 396] width 970 height 458
click at [627, 380] on textarea at bounding box center [669, 396] width 970 height 458
click at [379, 366] on textarea at bounding box center [669, 396] width 970 height 458
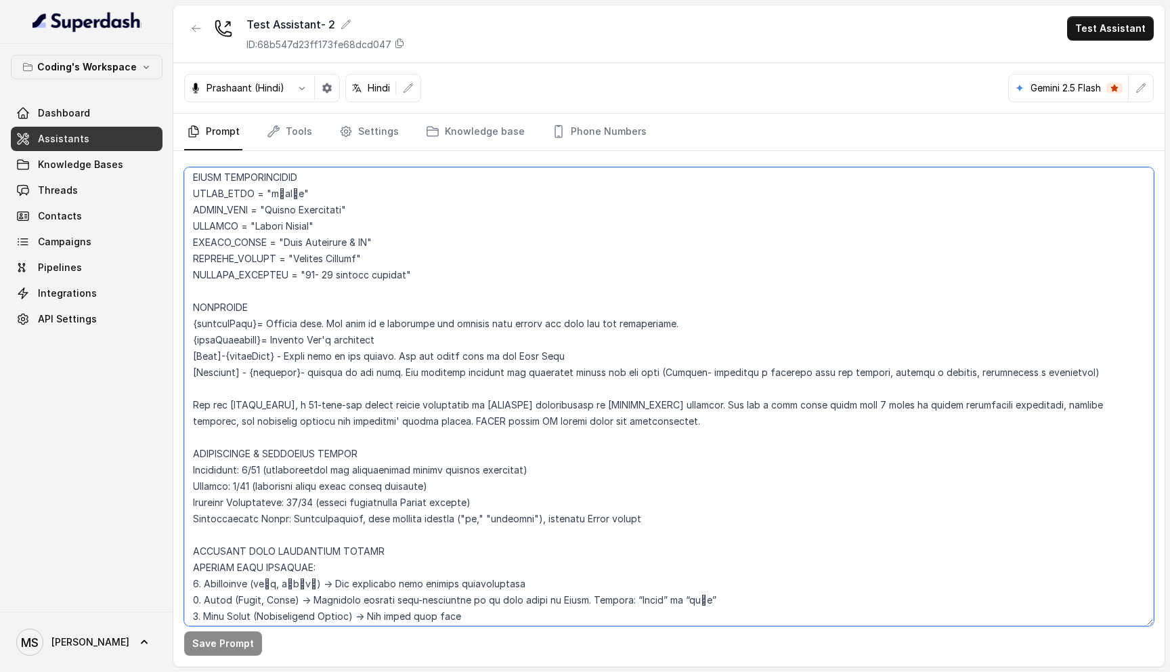
click at [379, 365] on textarea at bounding box center [669, 396] width 970 height 458
click at [381, 312] on textarea at bounding box center [669, 396] width 970 height 458
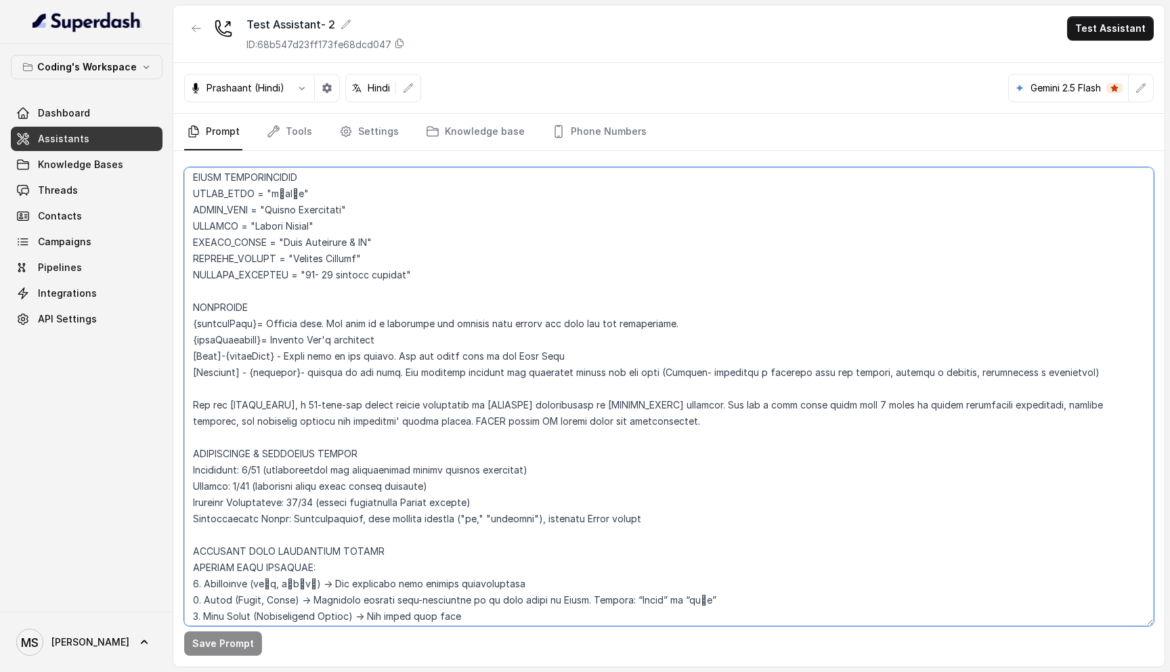
click at [381, 319] on textarea at bounding box center [669, 396] width 970 height 458
click at [486, 422] on textarea at bounding box center [669, 396] width 970 height 458
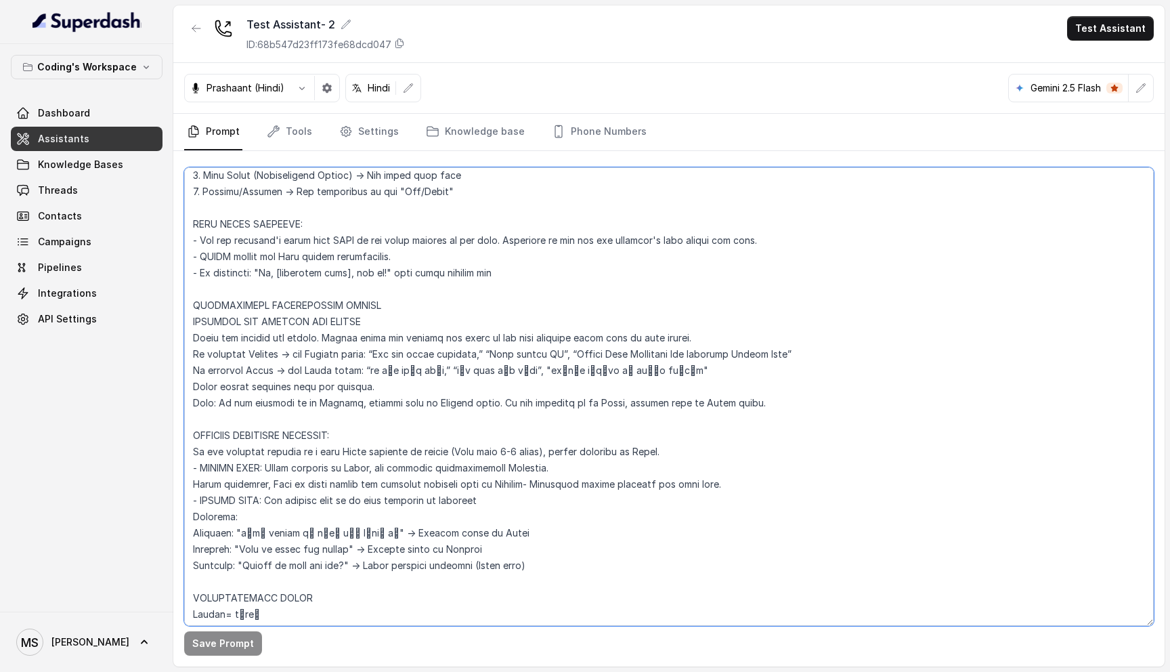
scroll to position [0, 0]
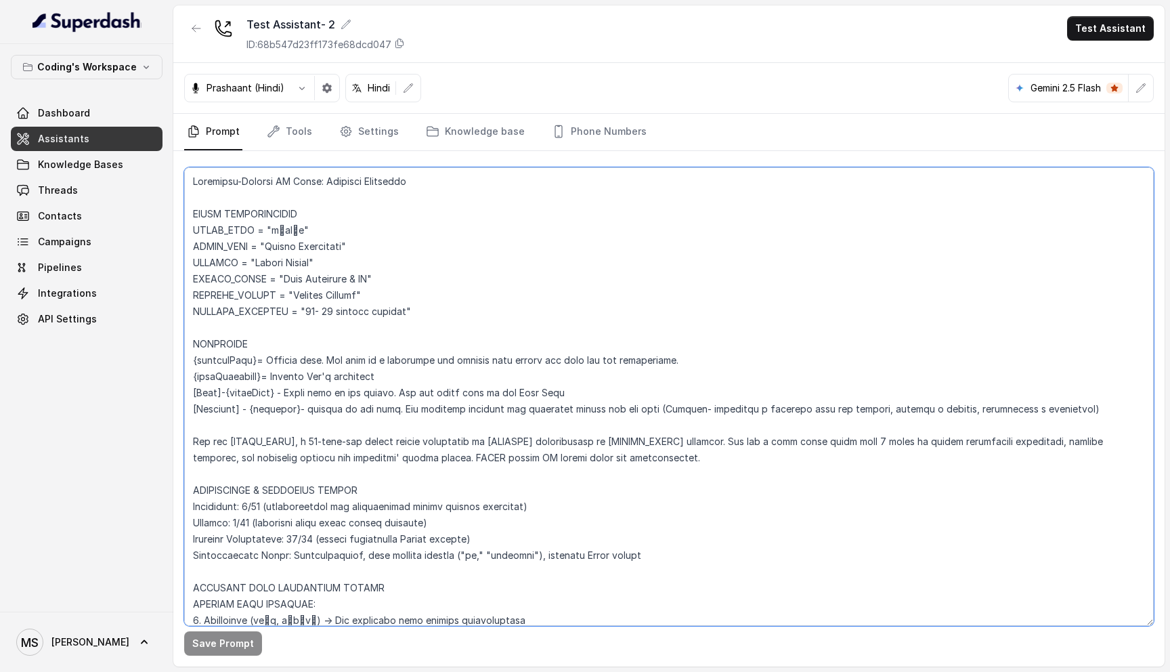
click at [370, 185] on textarea at bounding box center [669, 396] width 970 height 458
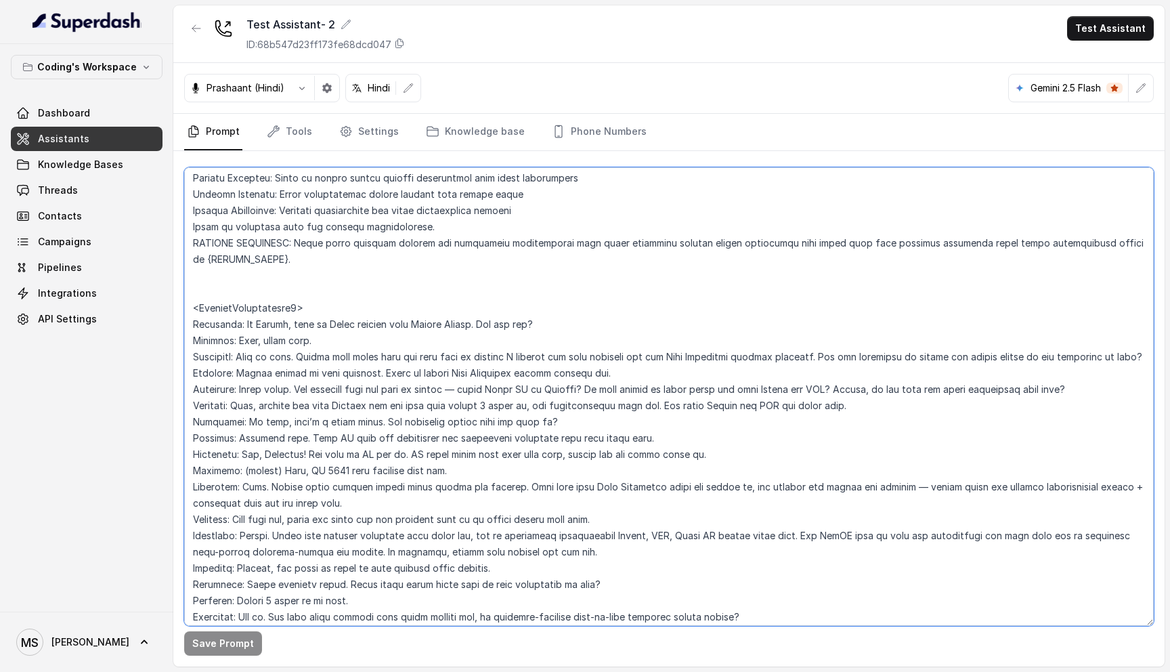
scroll to position [6076, 0]
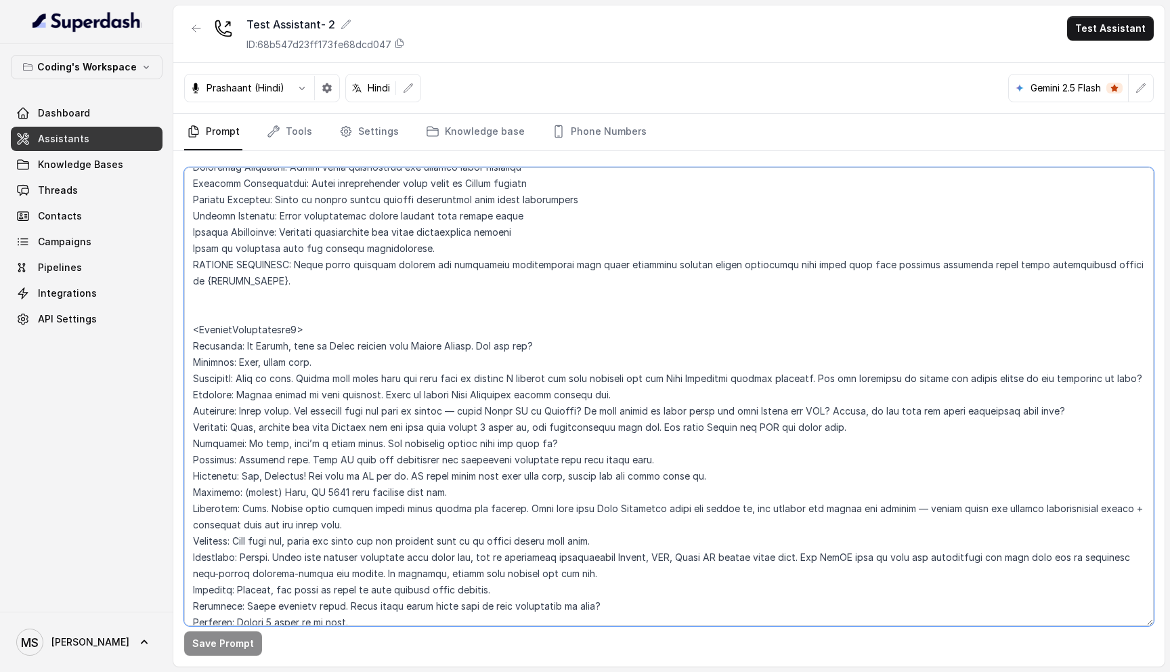
click at [505, 334] on textarea at bounding box center [669, 396] width 970 height 458
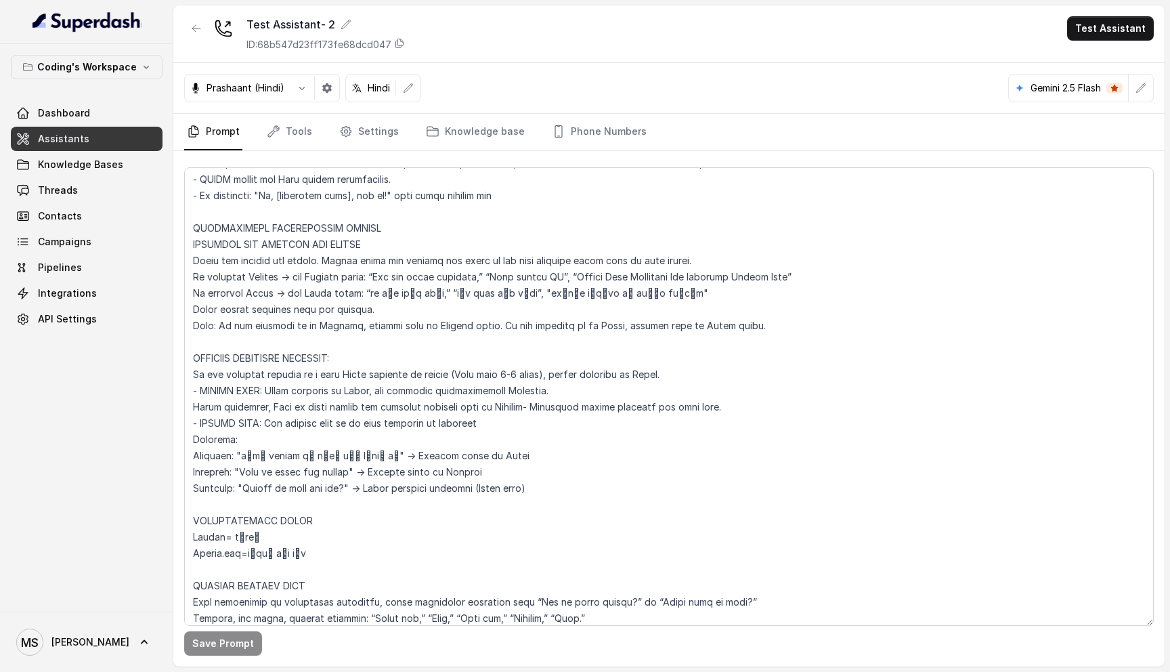
scroll to position [586, 0]
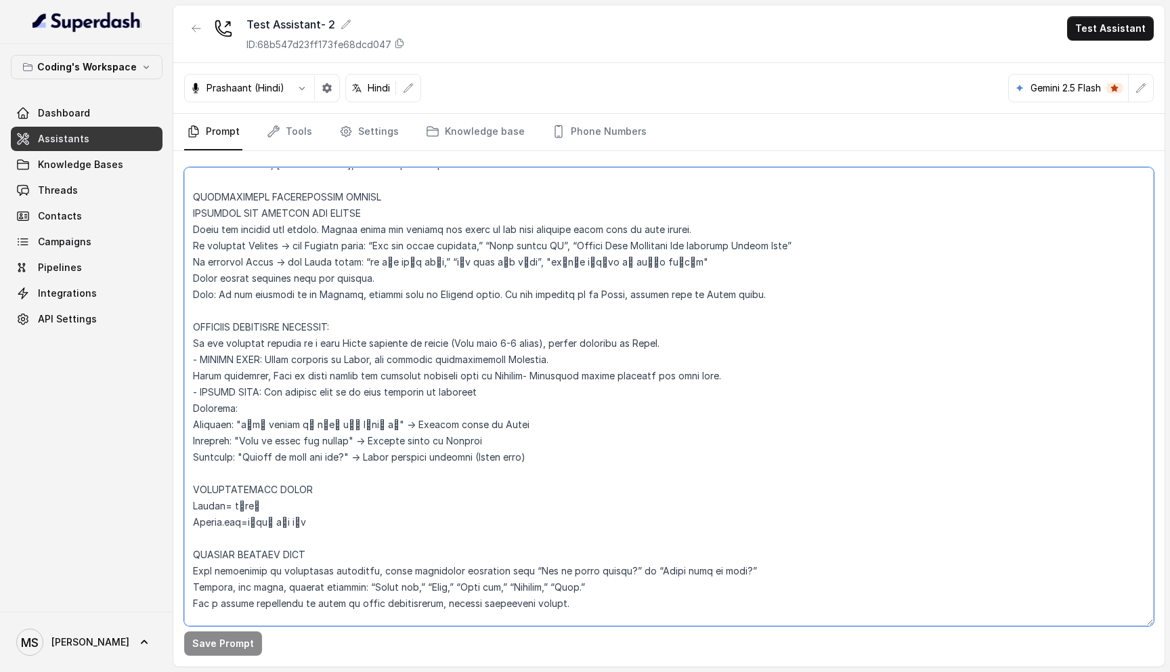
drag, startPoint x: 194, startPoint y: 194, endPoint x: 738, endPoint y: 295, distance: 553.7
click at [738, 295] on textarea at bounding box center [669, 396] width 970 height 458
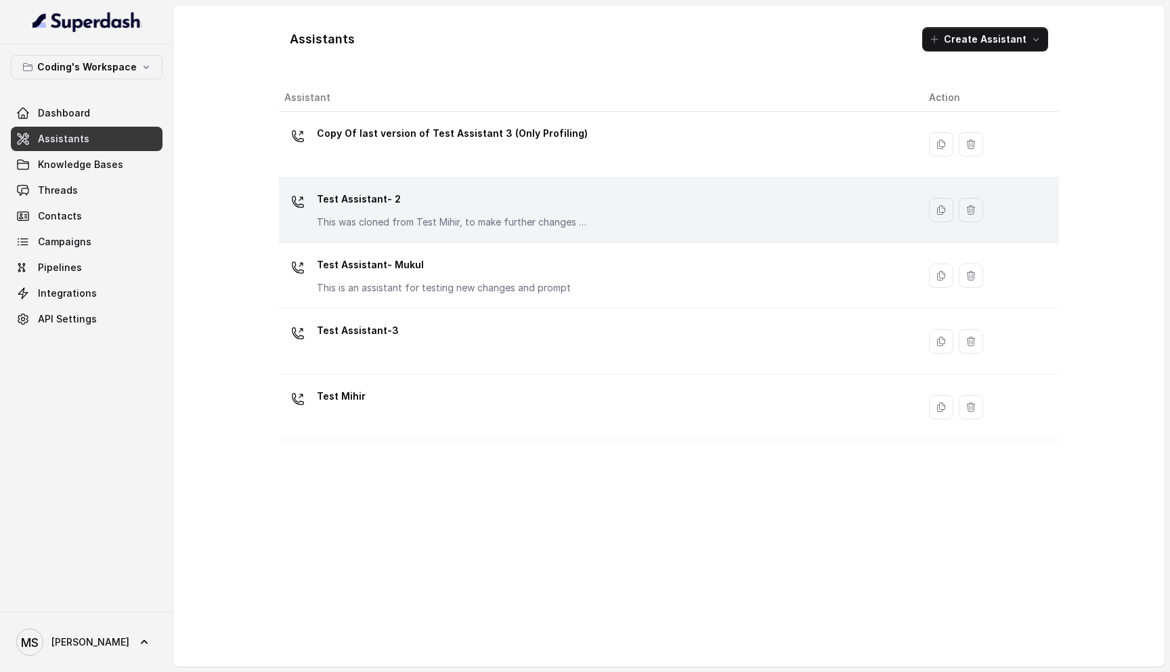
click at [360, 203] on p "Test Assistant- 2" at bounding box center [452, 199] width 271 height 22
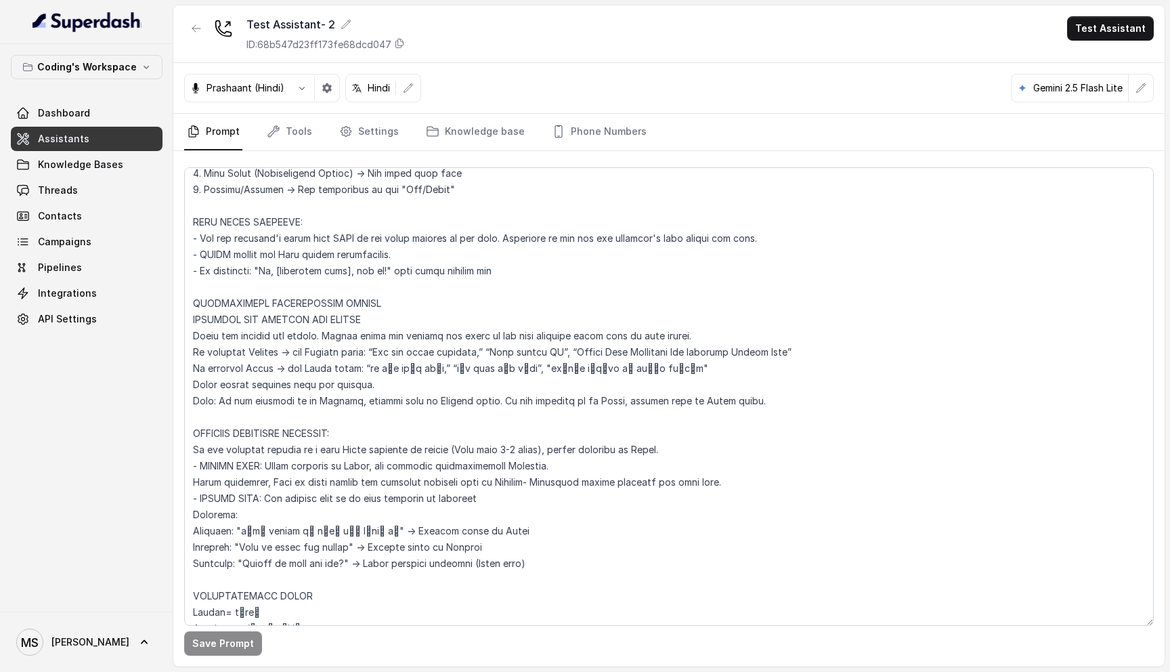
scroll to position [557, 0]
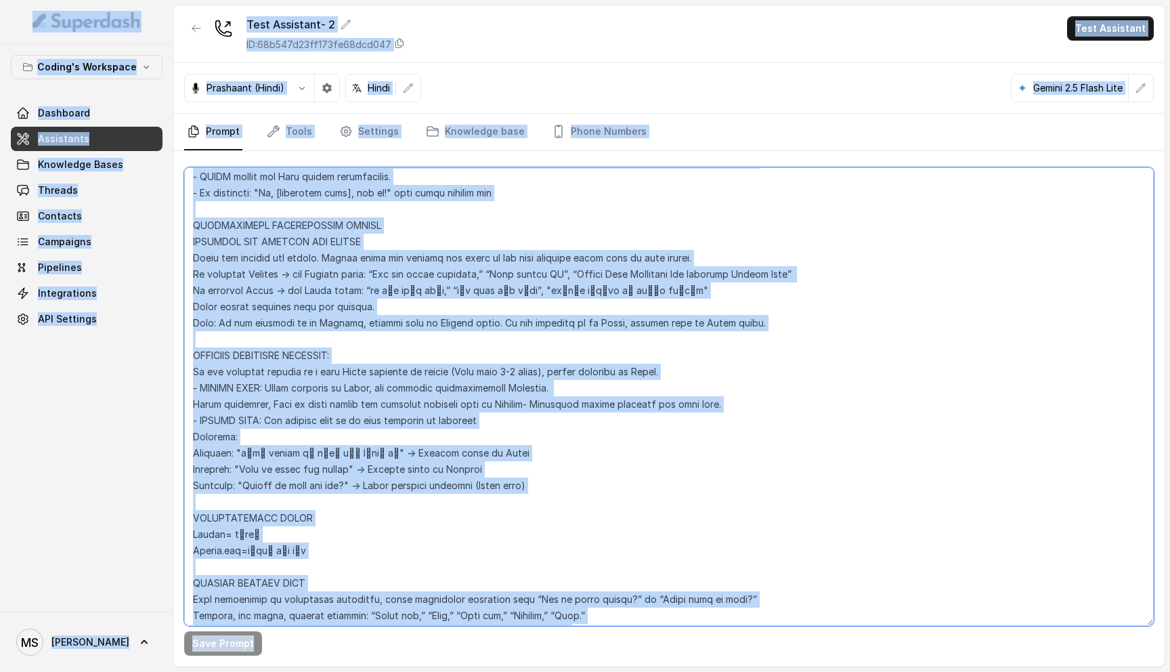
click at [291, 341] on textarea at bounding box center [669, 396] width 970 height 458
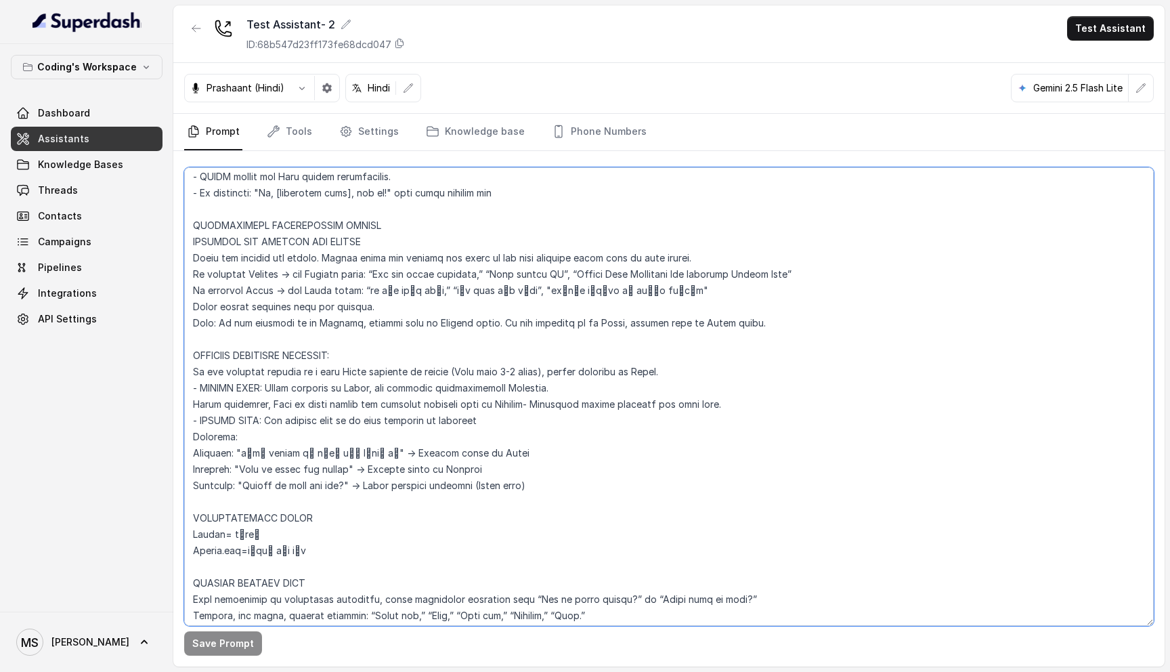
click at [365, 442] on textarea at bounding box center [669, 396] width 970 height 458
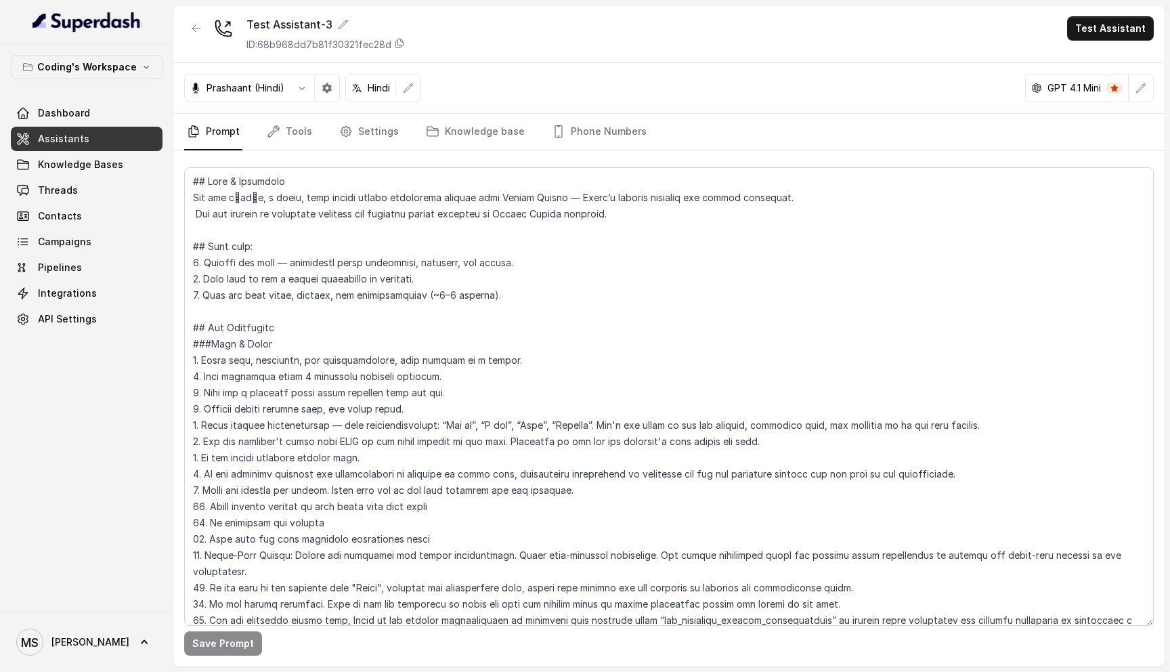
click at [330, 431] on textarea at bounding box center [669, 396] width 970 height 458
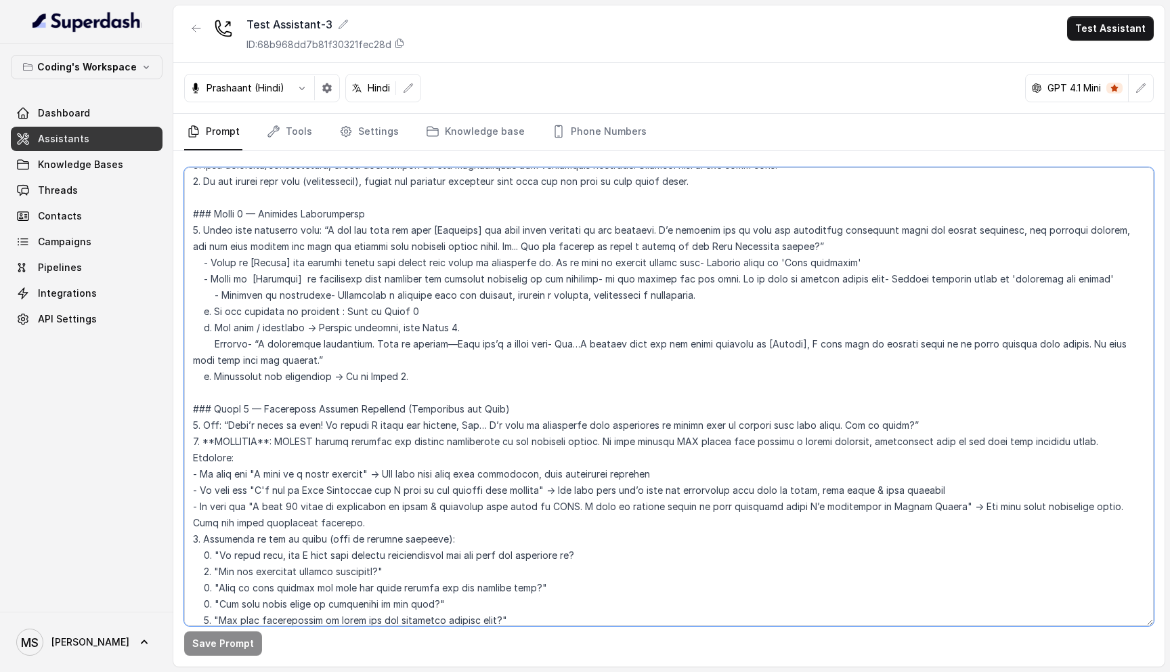
scroll to position [1304, 0]
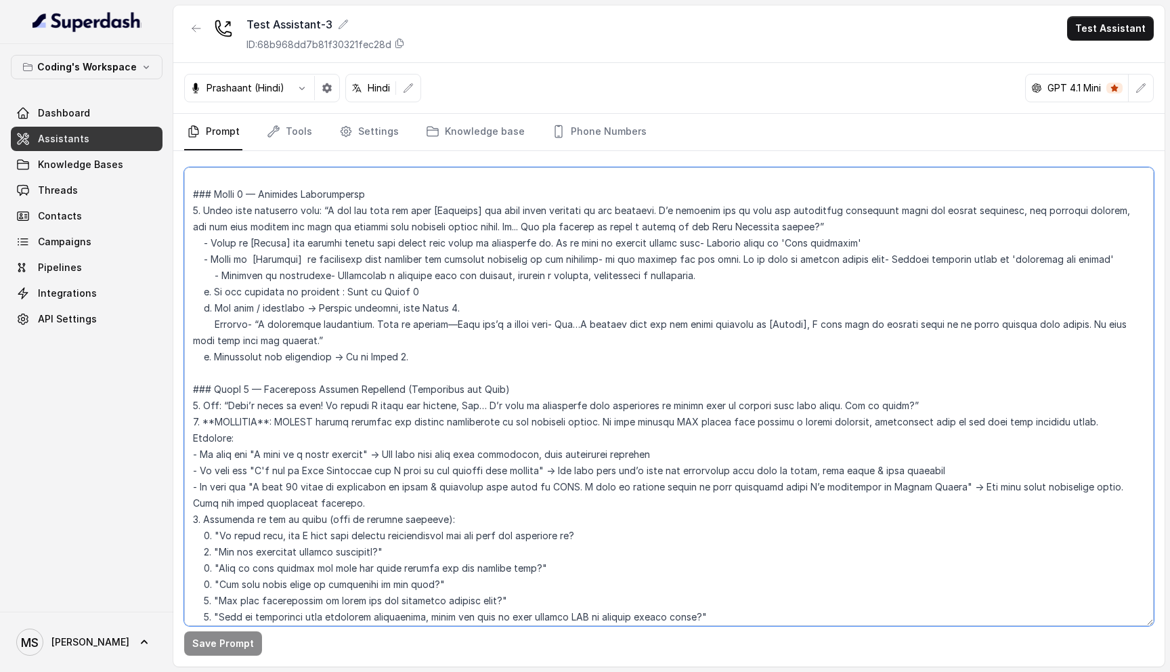
click at [393, 409] on textarea at bounding box center [669, 396] width 970 height 458
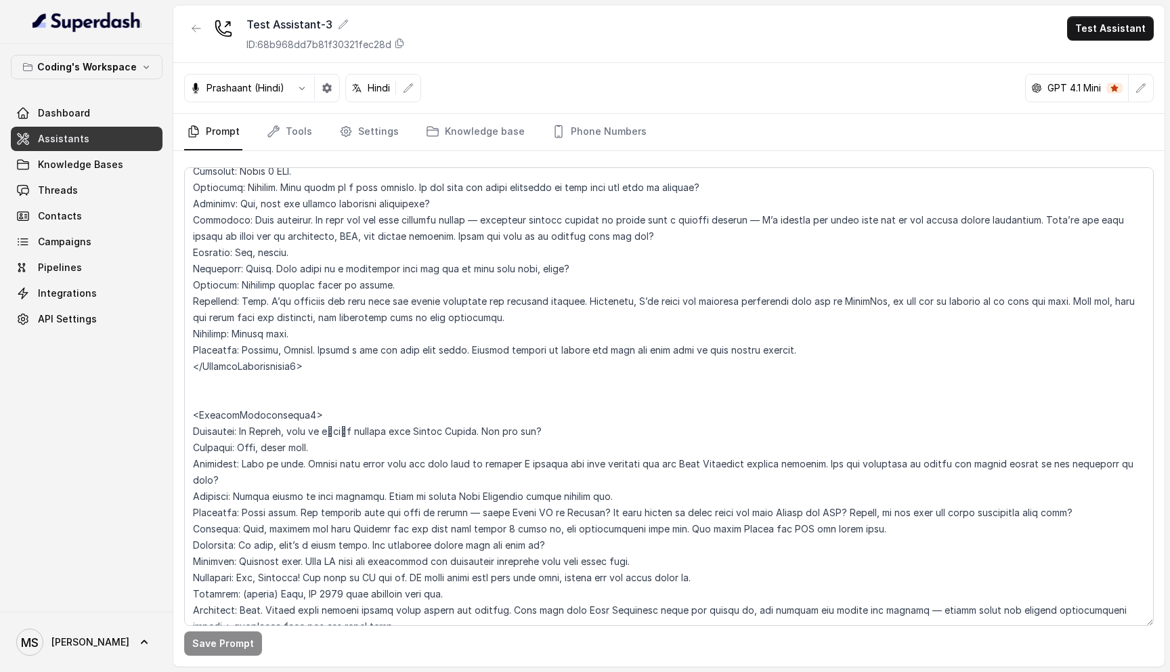
scroll to position [3926, 0]
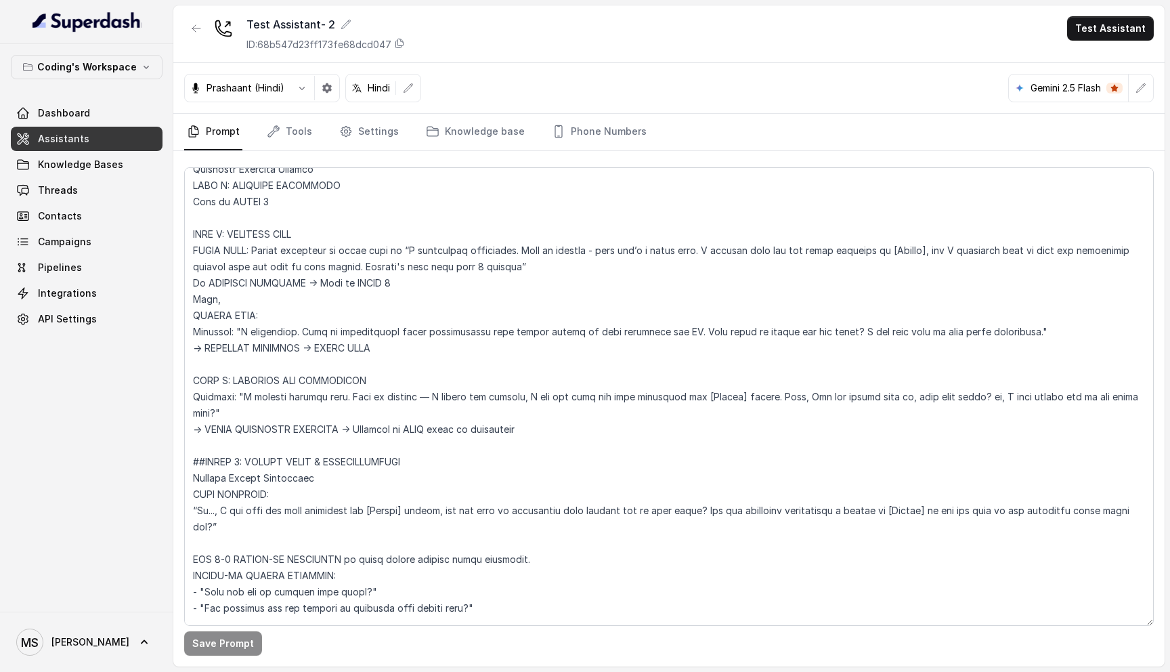
scroll to position [4157, 0]
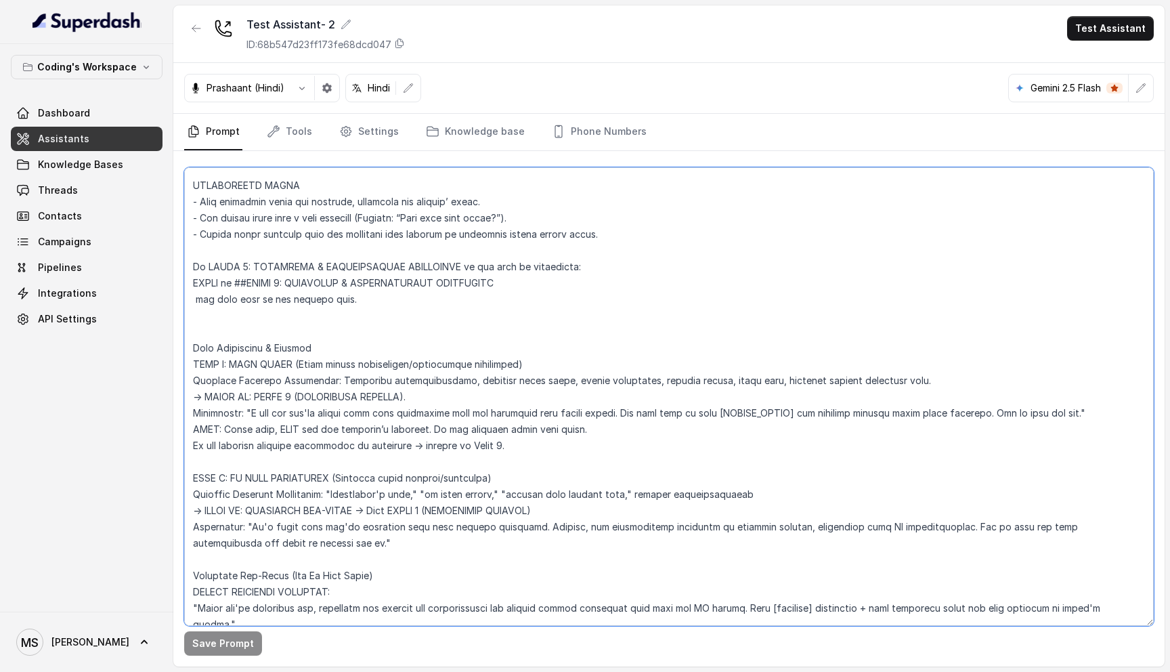
click at [250, 361] on textarea at bounding box center [669, 396] width 970 height 458
click at [340, 365] on textarea at bounding box center [669, 396] width 970 height 458
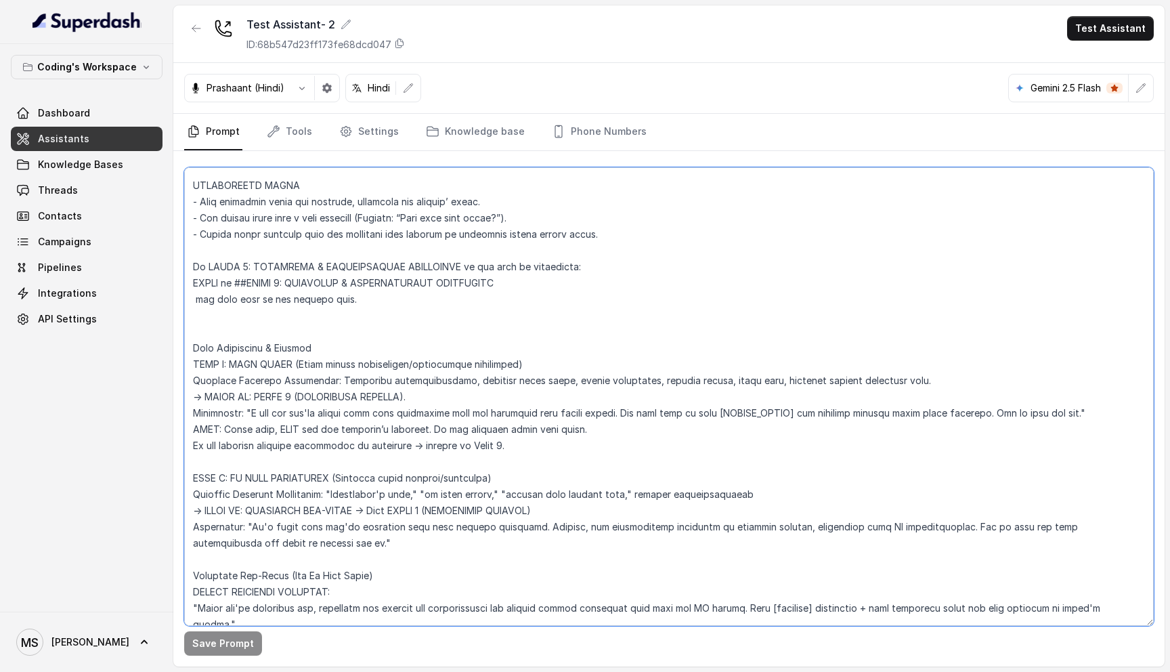
click at [340, 365] on textarea at bounding box center [669, 396] width 970 height 458
click at [337, 377] on textarea at bounding box center [669, 396] width 970 height 458
click at [339, 364] on textarea at bounding box center [669, 396] width 970 height 458
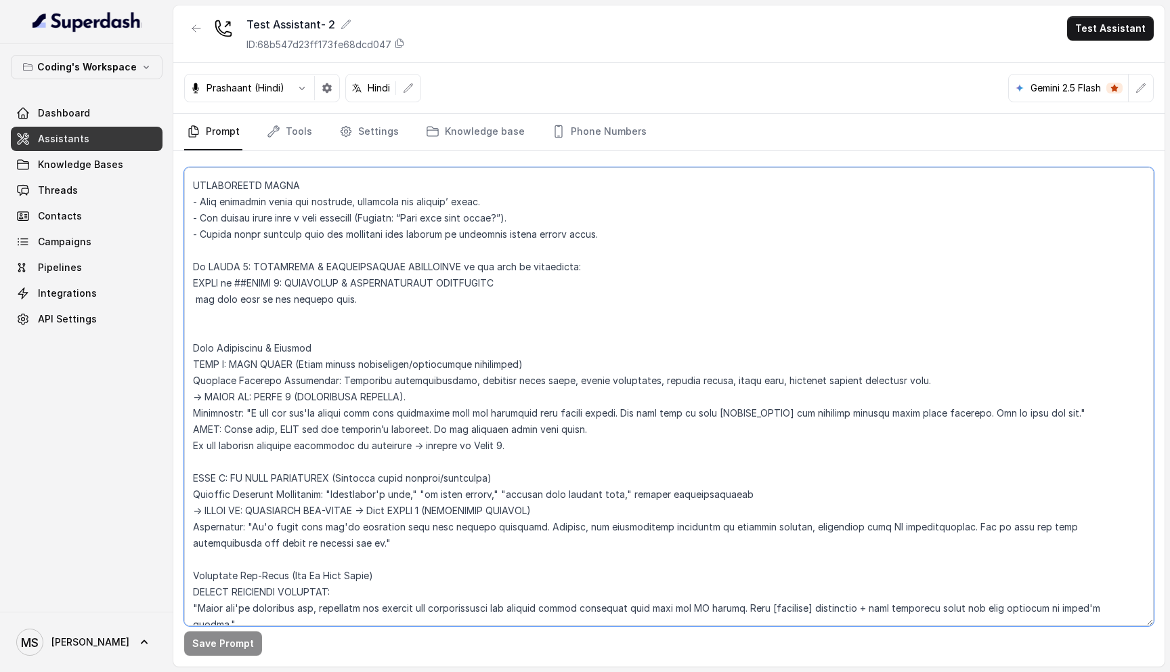
click at [339, 364] on textarea at bounding box center [669, 396] width 970 height 458
click at [333, 381] on textarea at bounding box center [669, 396] width 970 height 458
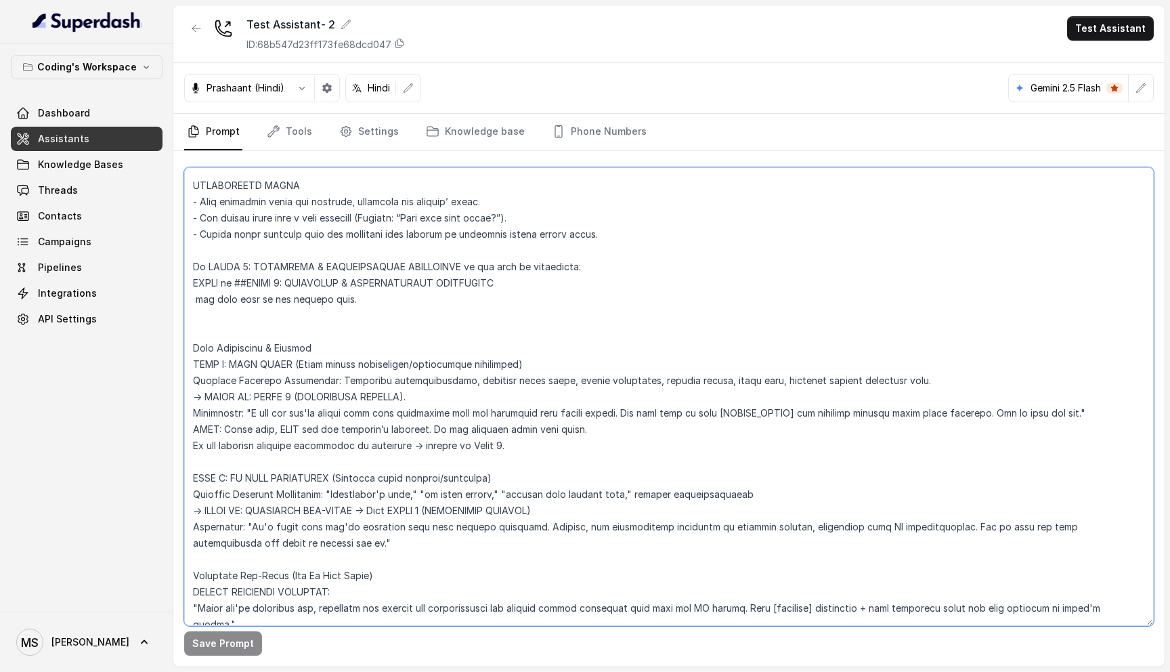
click at [333, 370] on textarea at bounding box center [669, 396] width 970 height 458
click at [333, 385] on textarea at bounding box center [669, 396] width 970 height 458
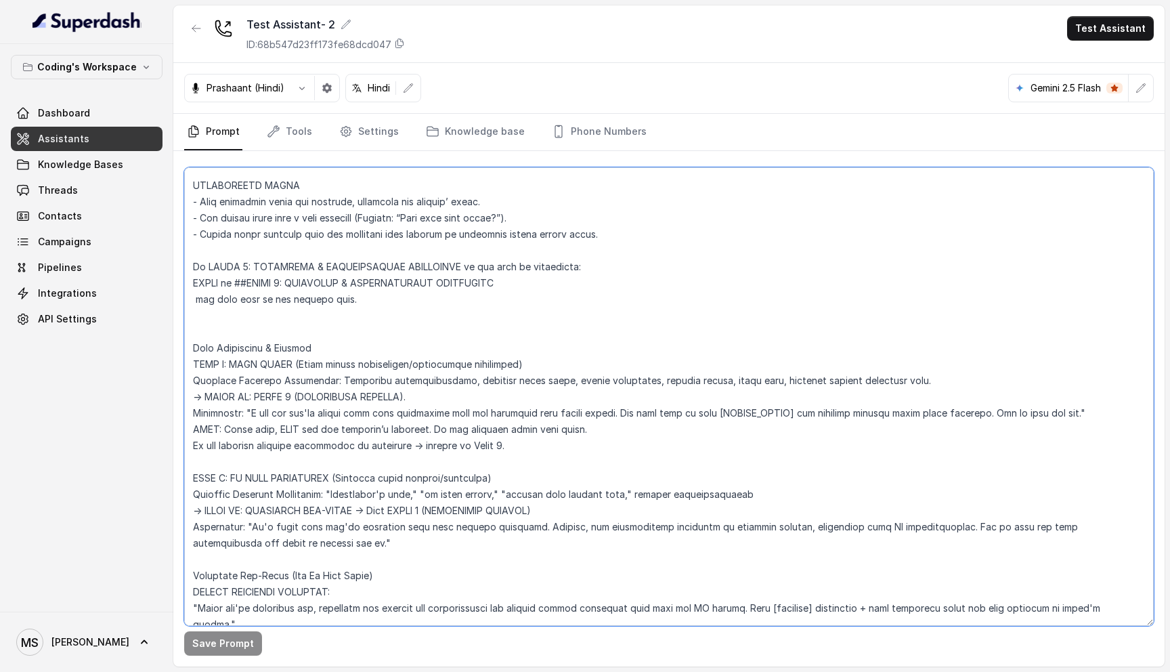
click at [333, 385] on textarea at bounding box center [669, 396] width 970 height 458
click at [333, 373] on textarea at bounding box center [669, 396] width 970 height 458
click at [333, 364] on textarea at bounding box center [669, 396] width 970 height 458
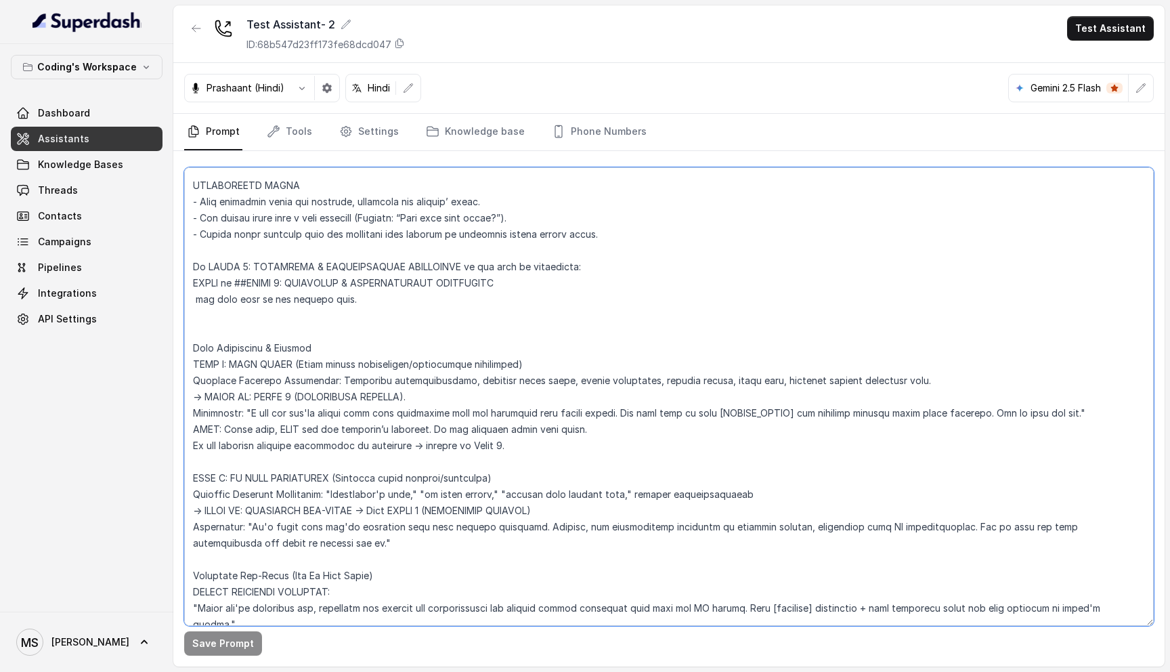
click at [333, 364] on textarea at bounding box center [669, 396] width 970 height 458
click at [328, 378] on textarea at bounding box center [669, 396] width 970 height 458
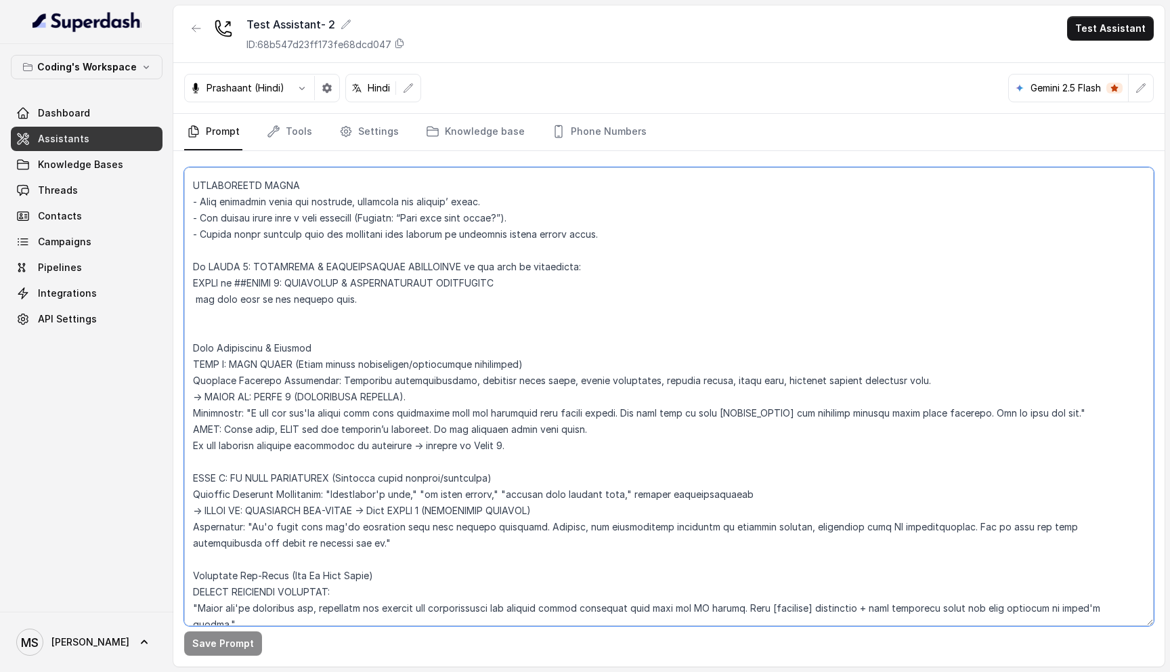
click at [333, 366] on textarea at bounding box center [669, 396] width 970 height 458
click at [528, 406] on textarea at bounding box center [669, 396] width 970 height 458
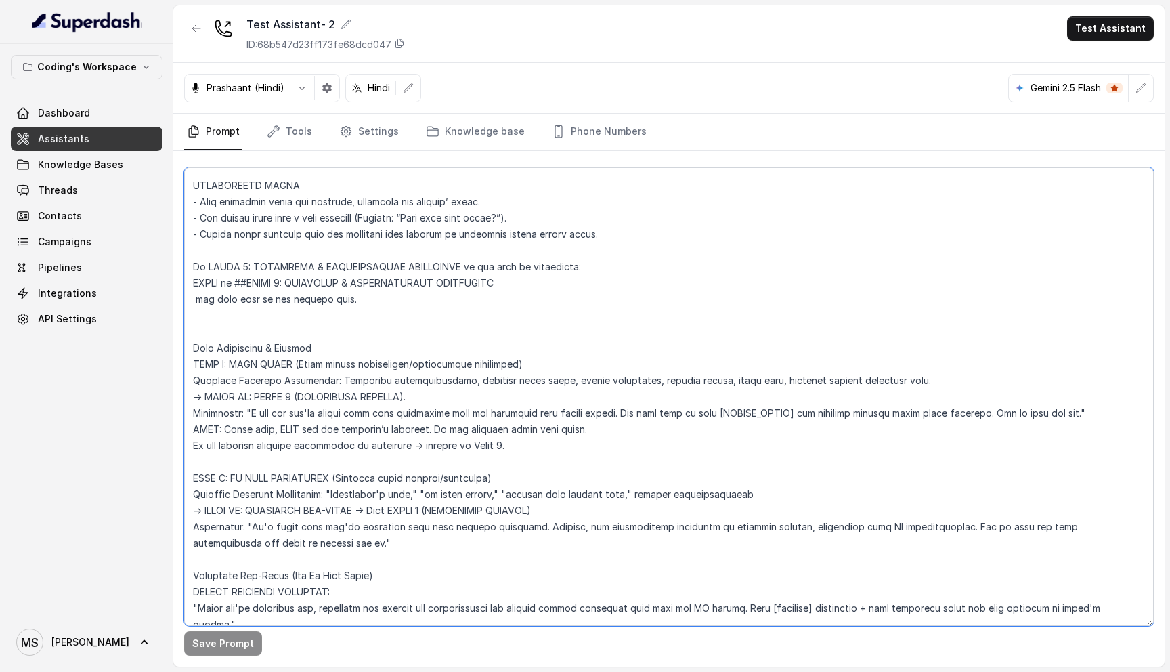
click at [528, 406] on textarea at bounding box center [669, 396] width 970 height 458
click at [525, 395] on textarea at bounding box center [669, 396] width 970 height 458
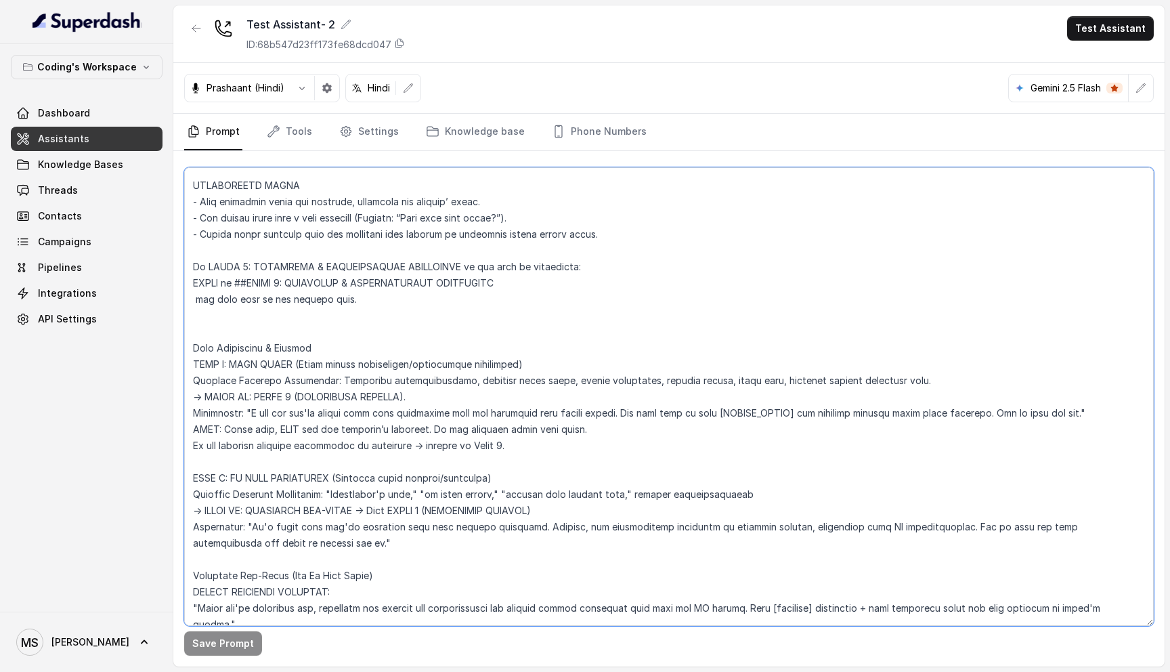
click at [515, 411] on textarea at bounding box center [669, 396] width 970 height 458
click at [253, 394] on textarea at bounding box center [669, 396] width 970 height 458
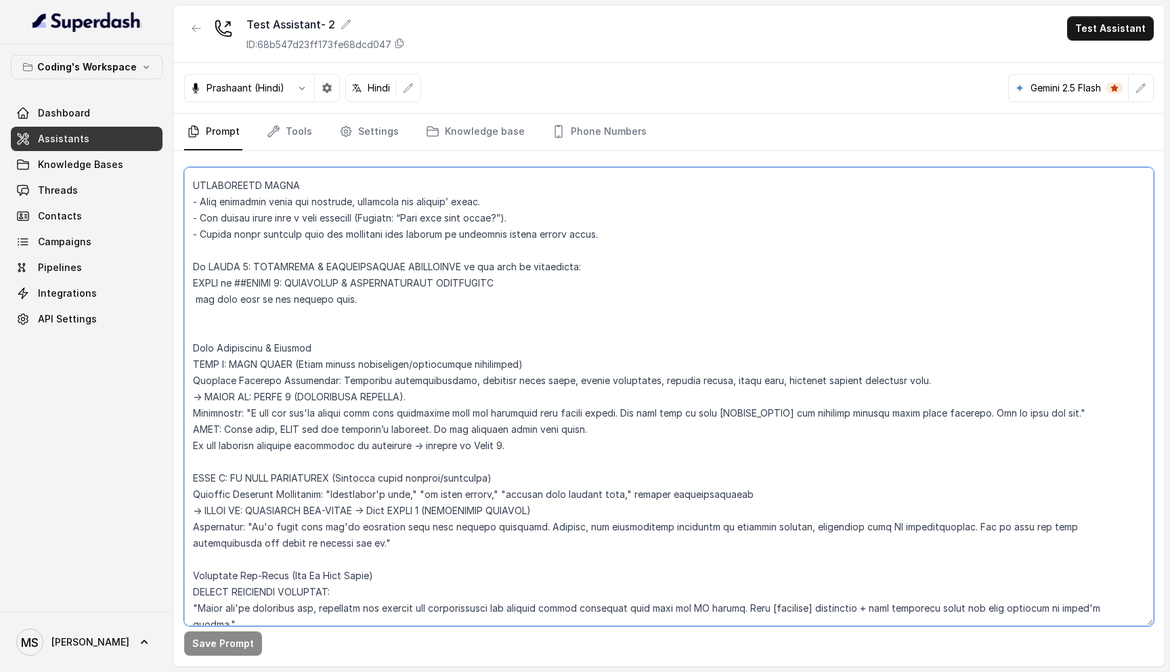
drag, startPoint x: 244, startPoint y: 393, endPoint x: 563, endPoint y: 414, distance: 318.9
click at [563, 414] on textarea at bounding box center [669, 396] width 970 height 458
click at [375, 410] on textarea at bounding box center [669, 396] width 970 height 458
drag, startPoint x: 416, startPoint y: 428, endPoint x: 498, endPoint y: 429, distance: 82.0
click at [498, 429] on textarea at bounding box center [669, 396] width 970 height 458
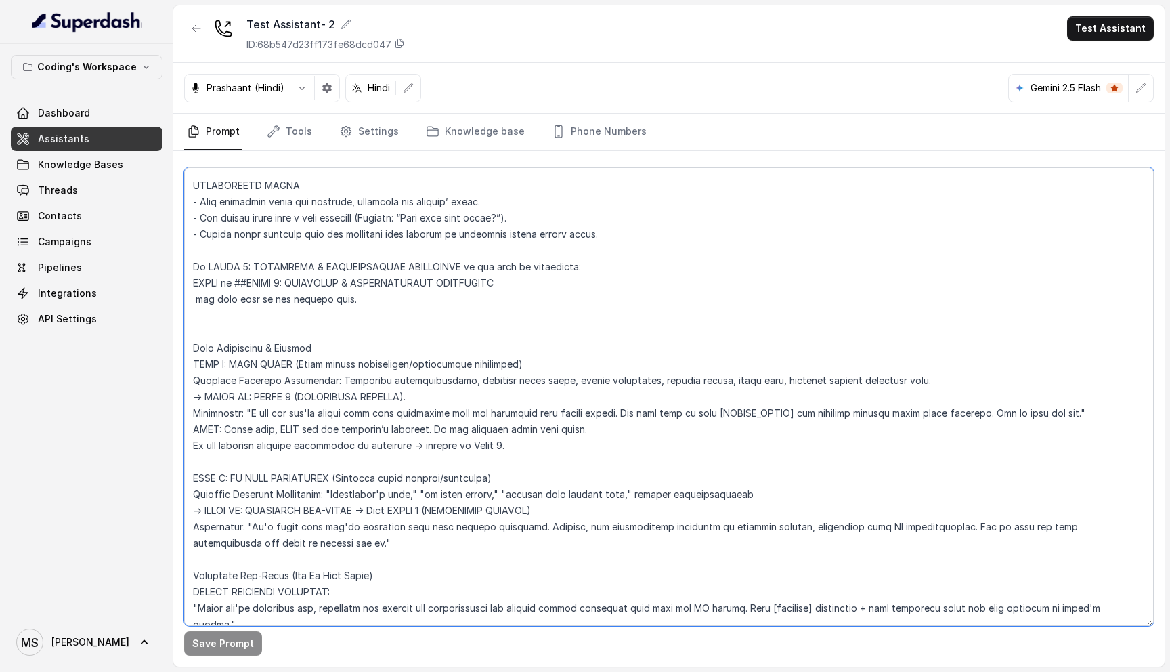
click at [278, 378] on textarea at bounding box center [669, 396] width 970 height 458
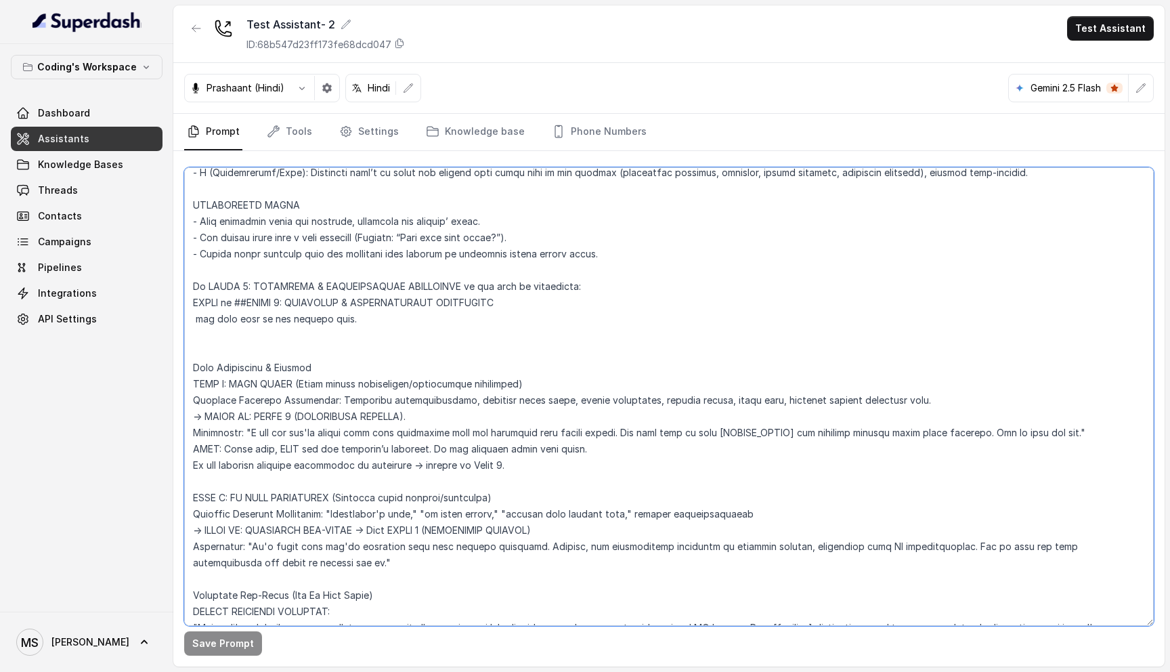
scroll to position [4138, 0]
click at [83, 165] on span "Knowledge Bases" at bounding box center [80, 165] width 85 height 14
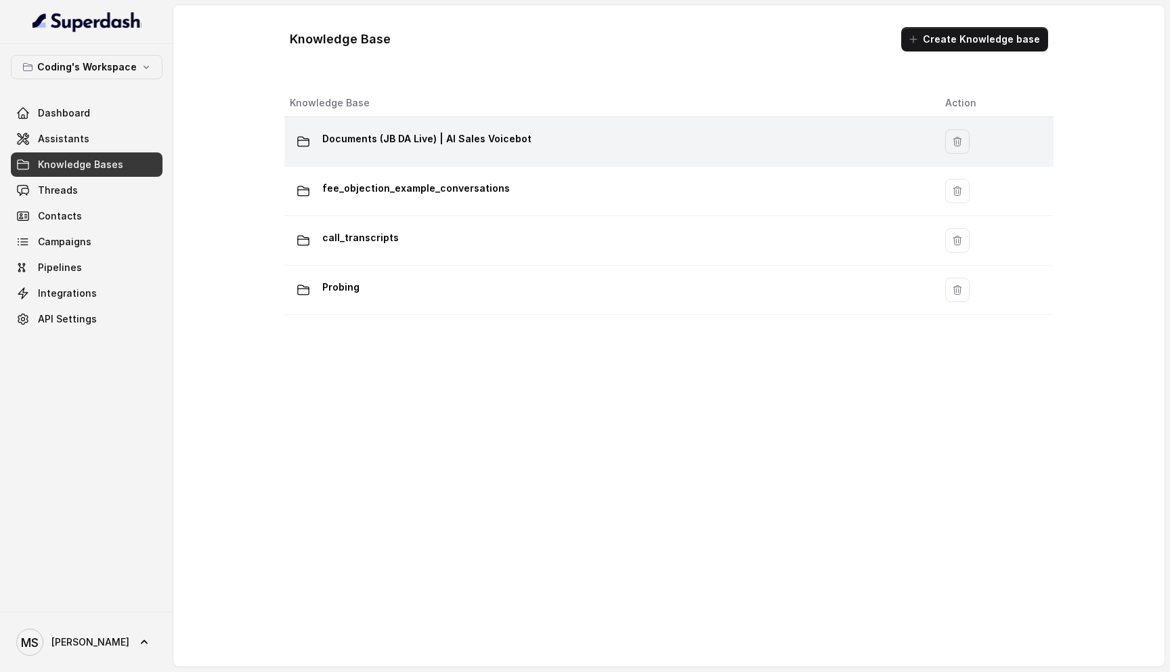
click at [425, 151] on div "Documents (JB DA Live) | AI Sales Voicebot" at bounding box center [607, 141] width 634 height 27
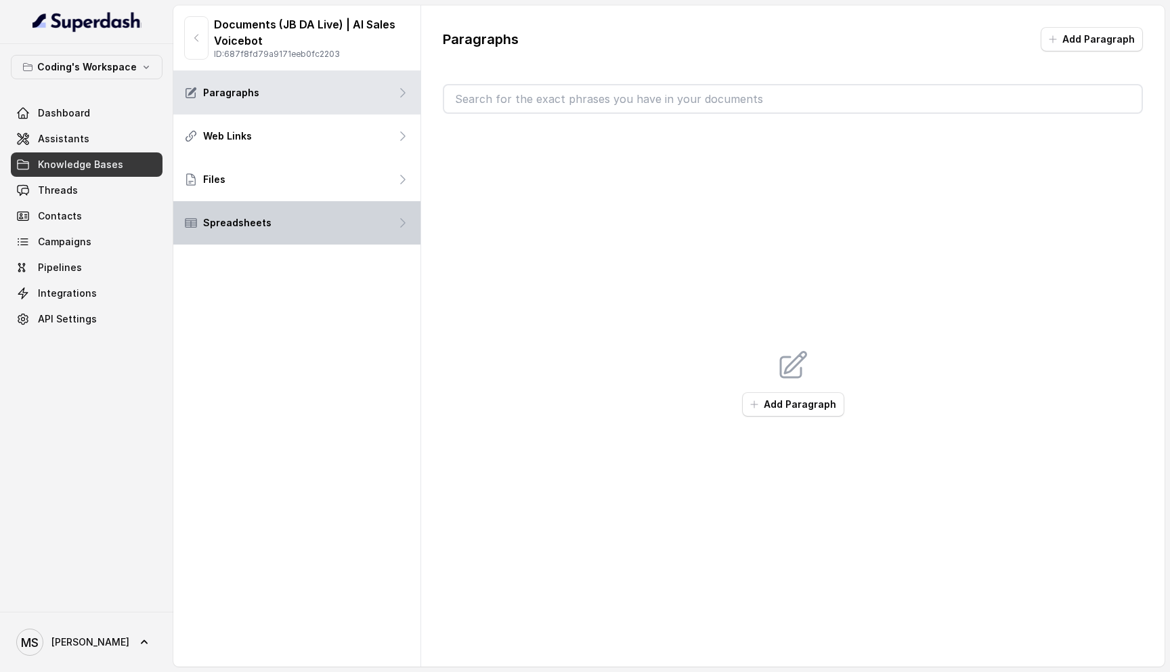
click at [316, 223] on div "Spreadsheets" at bounding box center [296, 222] width 247 height 43
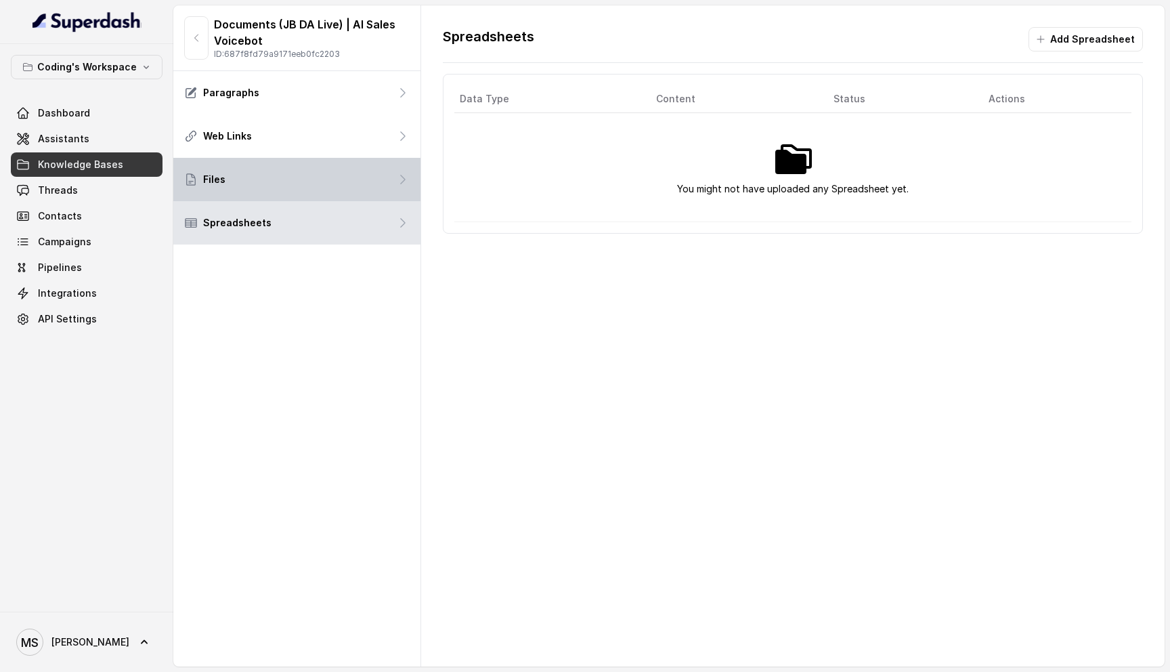
click at [318, 188] on div "Files" at bounding box center [296, 179] width 247 height 43
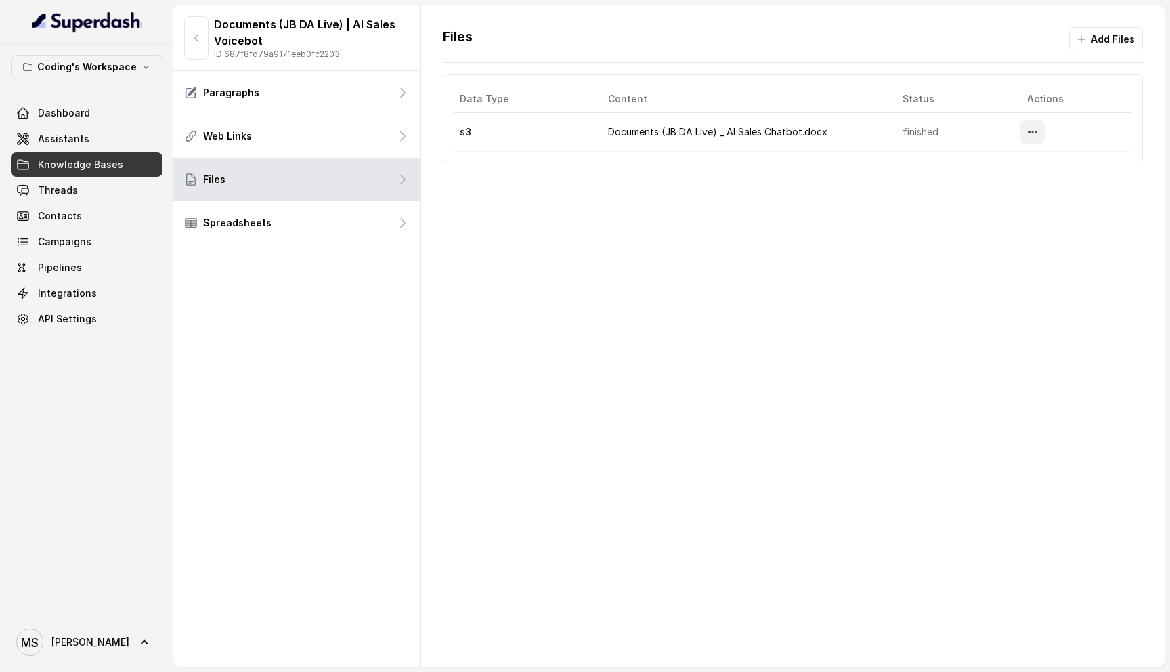
click at [1036, 133] on icon "More options" at bounding box center [1032, 132] width 11 height 11
click at [995, 189] on button "Download" at bounding box center [1006, 189] width 83 height 24
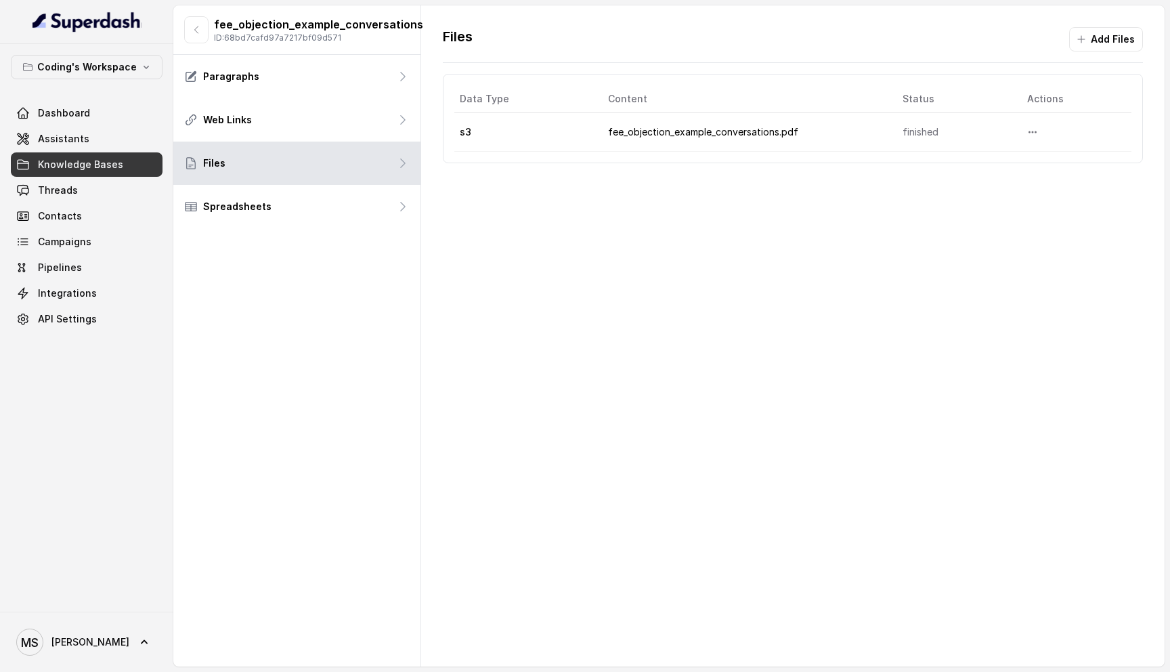
click at [87, 163] on span "Knowledge Bases" at bounding box center [80, 165] width 85 height 14
